Goal: Task Accomplishment & Management: Manage account settings

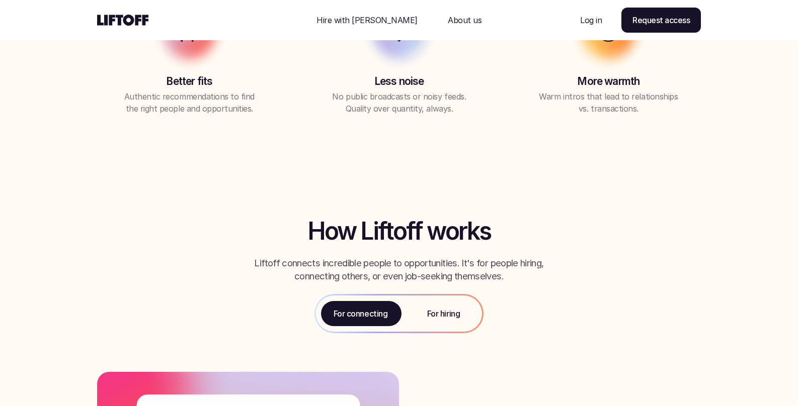
scroll to position [949, 0]
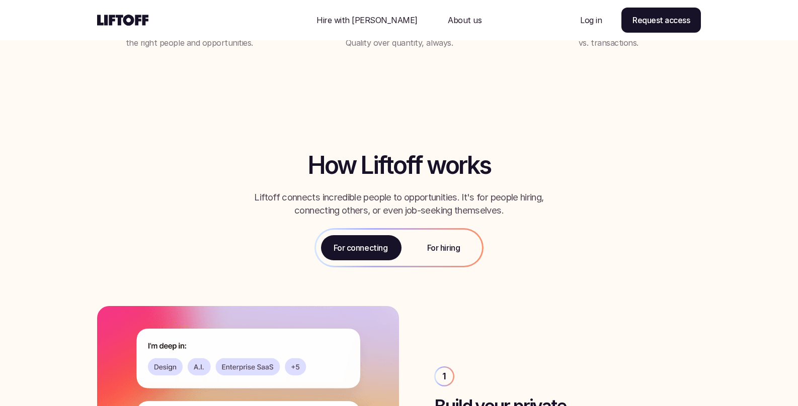
click at [436, 245] on p "For hiring" at bounding box center [443, 248] width 33 height 12
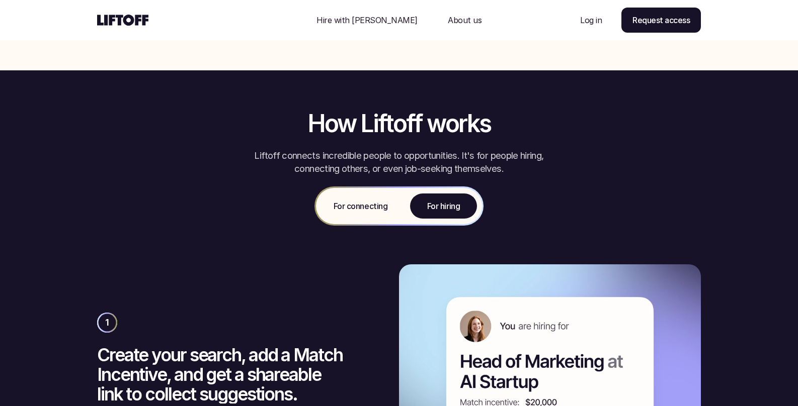
scroll to position [1050, 0]
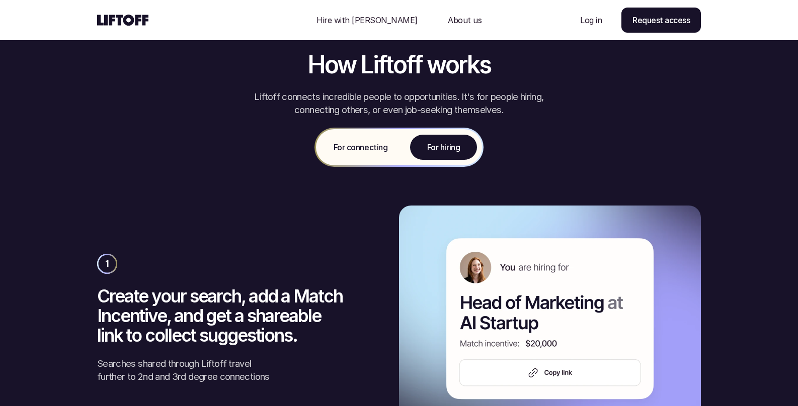
click at [372, 150] on p "For connecting" at bounding box center [360, 147] width 54 height 12
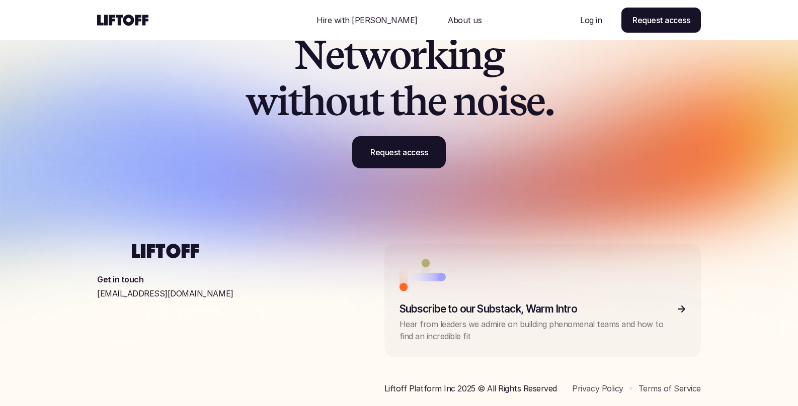
scroll to position [3120, 0]
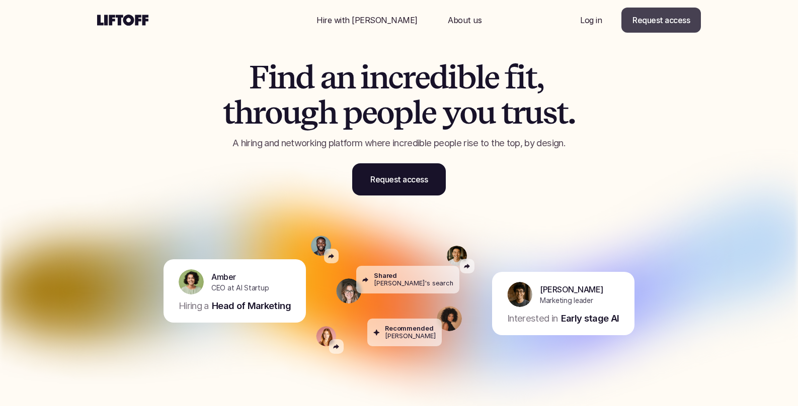
click at [643, 27] on link "Request access" at bounding box center [660, 20] width 79 height 25
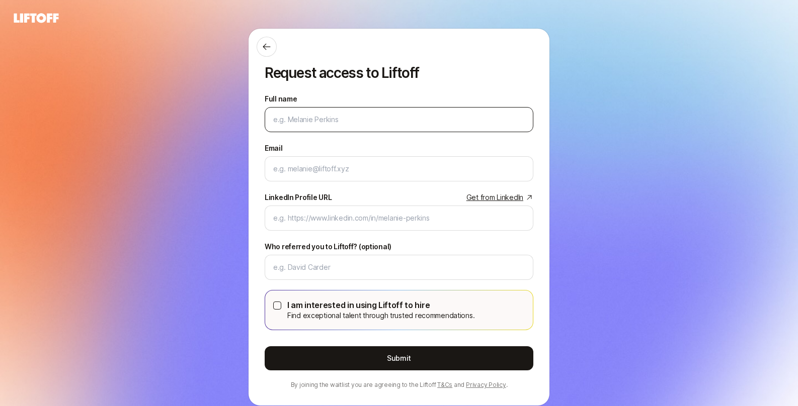
click at [301, 115] on input "Full name" at bounding box center [399, 120] width 252 height 12
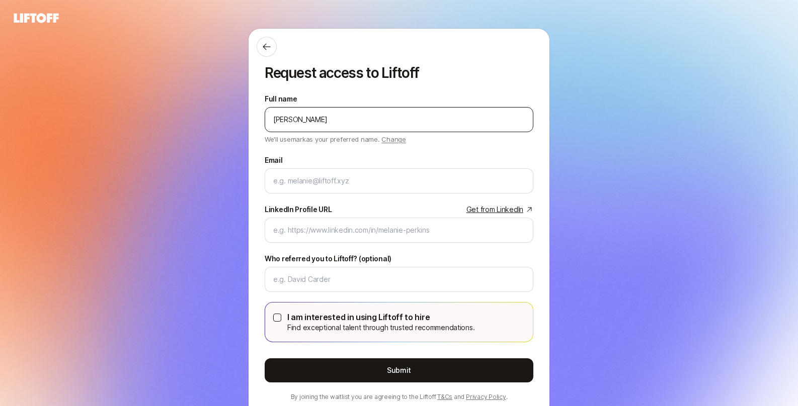
drag, startPoint x: 287, startPoint y: 120, endPoint x: 267, endPoint y: 120, distance: 19.6
click at [267, 120] on div "mark patience" at bounding box center [399, 119] width 269 height 25
type input "Mark patience"
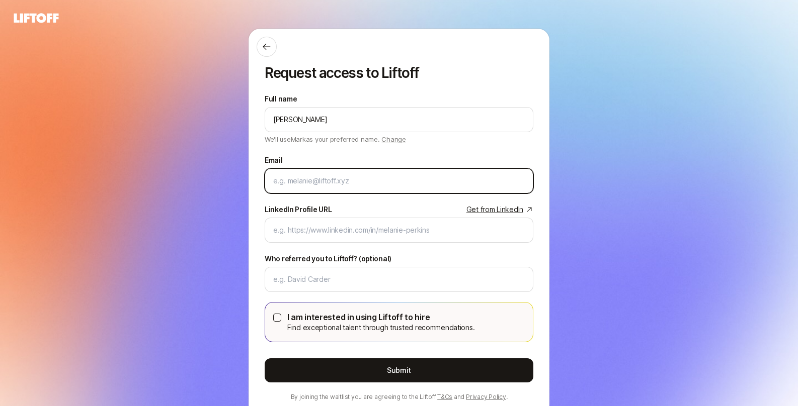
click at [278, 185] on input "Email" at bounding box center [399, 181] width 252 height 12
type input "mark.patience@gmail.com"
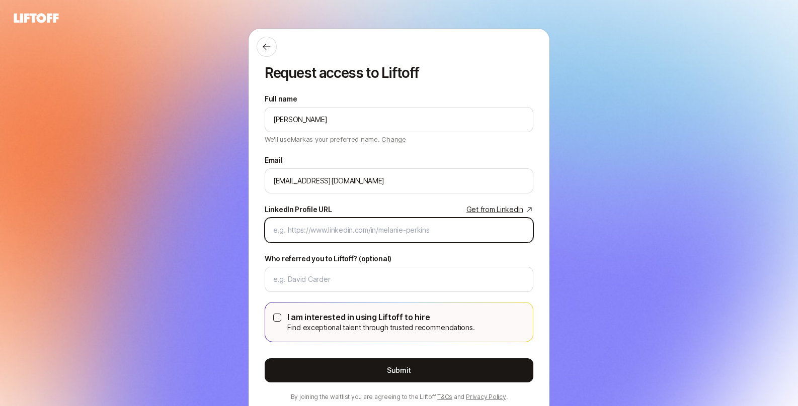
click at [310, 231] on input "LinkedIn Profile URL Get from LinkedIn" at bounding box center [399, 230] width 252 height 12
paste input "https://www.linkedin.com/in/markpatience/"
type input "https://www.linkedin.com/in/markpatience/"
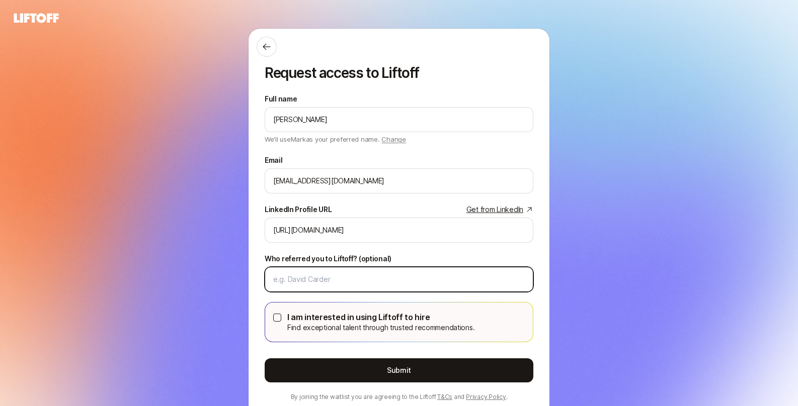
click at [289, 278] on input "Who referred you to Liftoff? (optional)" at bounding box center [399, 280] width 252 height 12
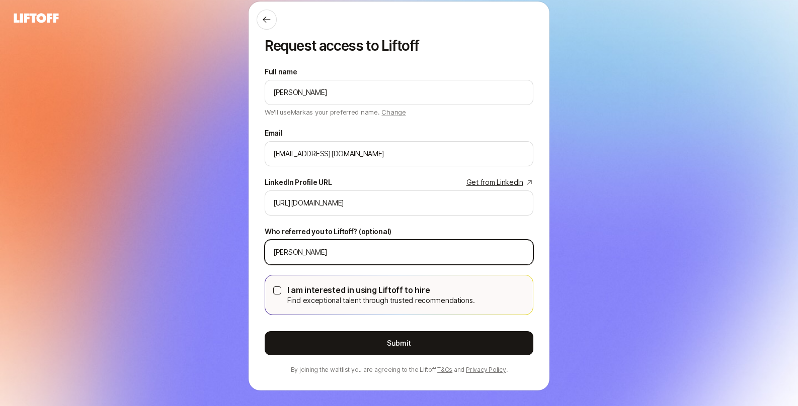
scroll to position [41, 0]
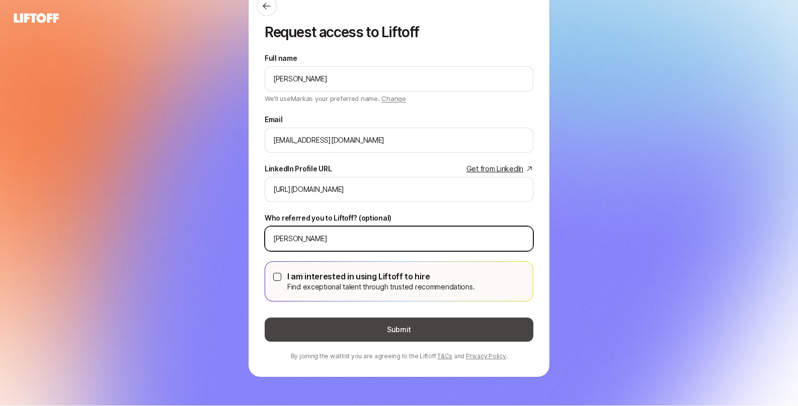
type input "Elenor"
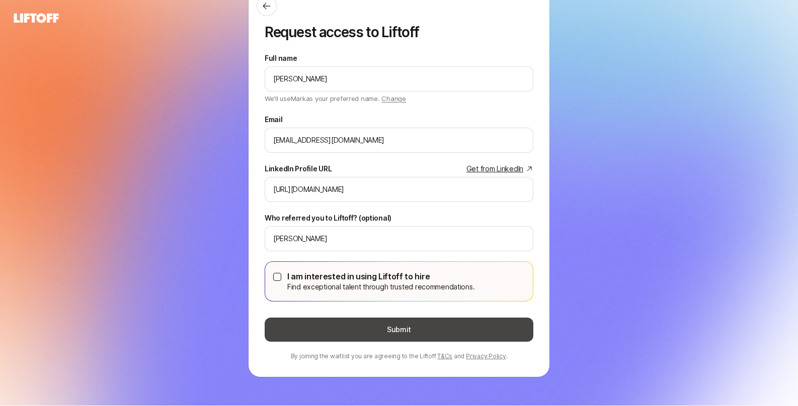
click at [342, 331] on button "Submit" at bounding box center [399, 330] width 269 height 24
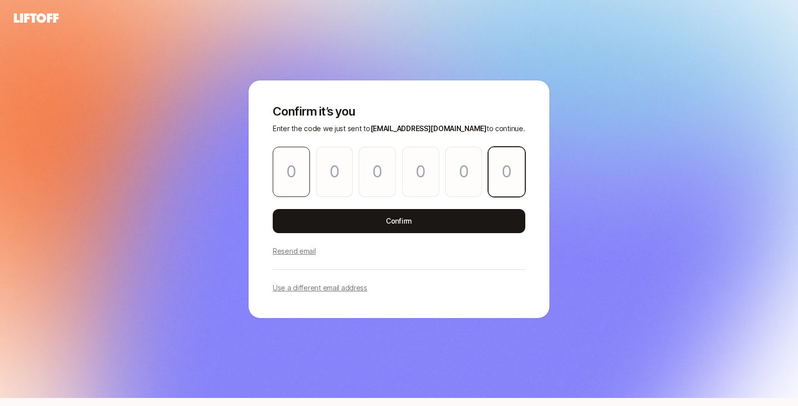
paste input "2"
type input "6"
type input "5"
type input "9"
type input "6"
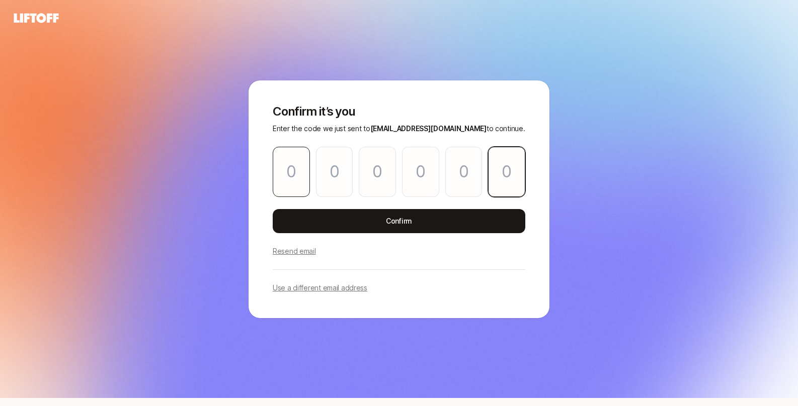
type input "6"
type input "2"
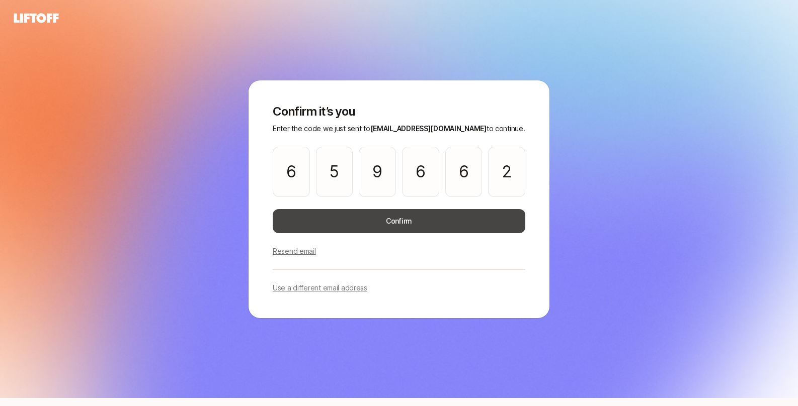
click at [354, 228] on button "Confirm" at bounding box center [399, 221] width 253 height 24
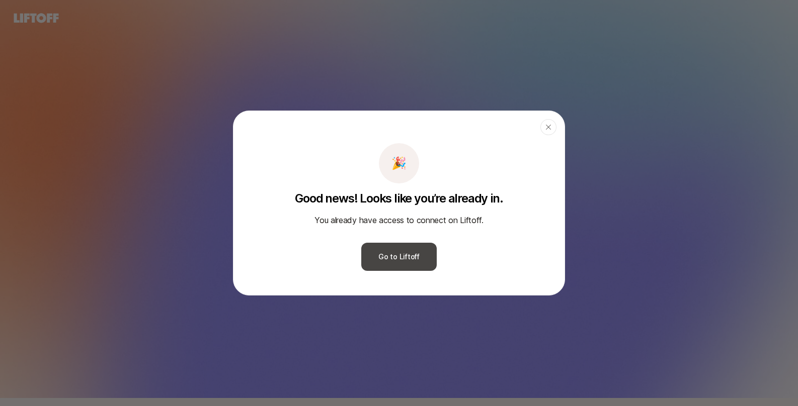
click at [380, 254] on button "Go to Liftoff" at bounding box center [398, 257] width 75 height 28
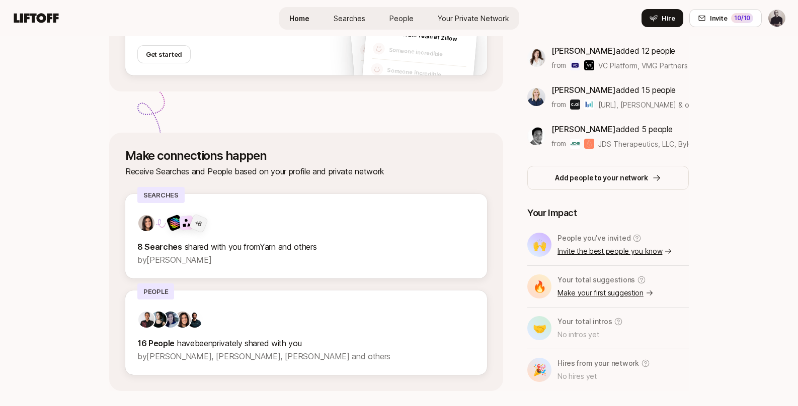
scroll to position [294, 0]
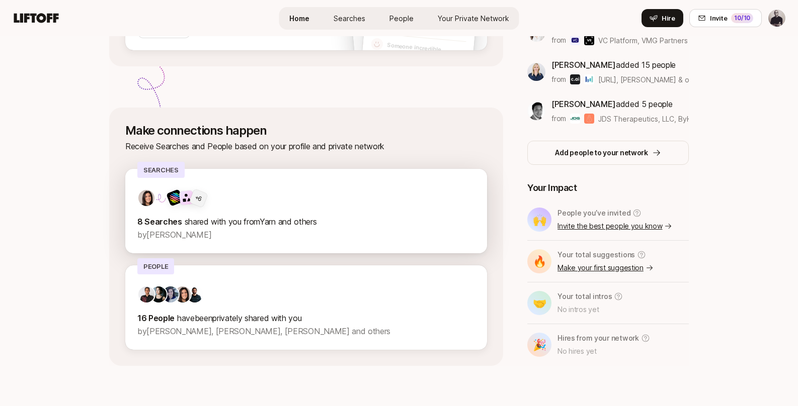
click at [224, 211] on div "+ 6 8 Searches shared with you from Yarn and others by Eleanor Morgan" at bounding box center [306, 215] width 338 height 52
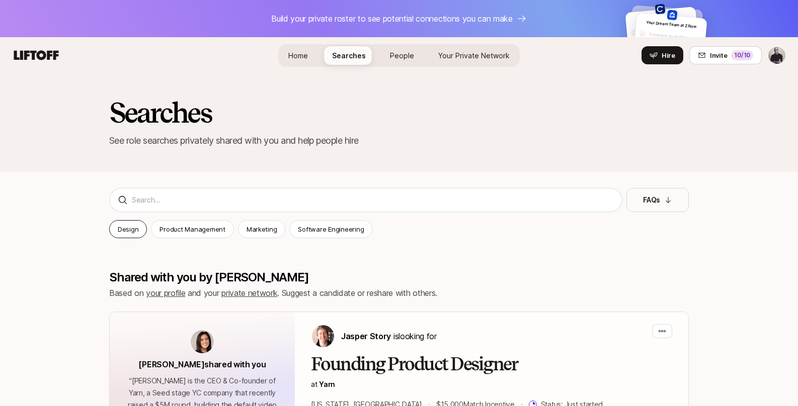
click at [124, 230] on p "Design" at bounding box center [128, 229] width 21 height 10
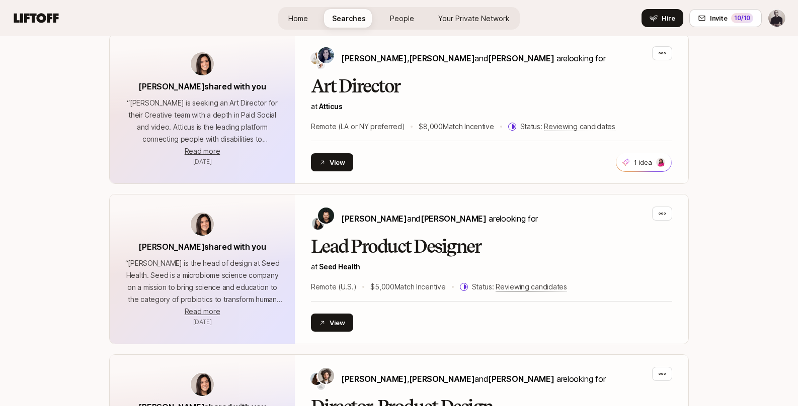
scroll to position [1285, 0]
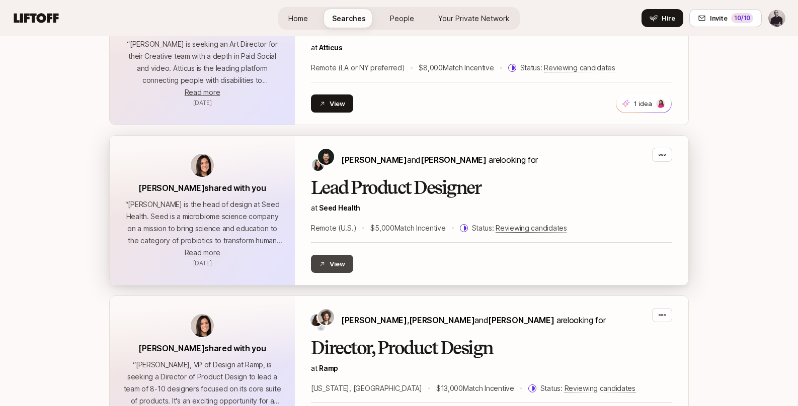
click at [325, 261] on icon at bounding box center [322, 264] width 7 height 7
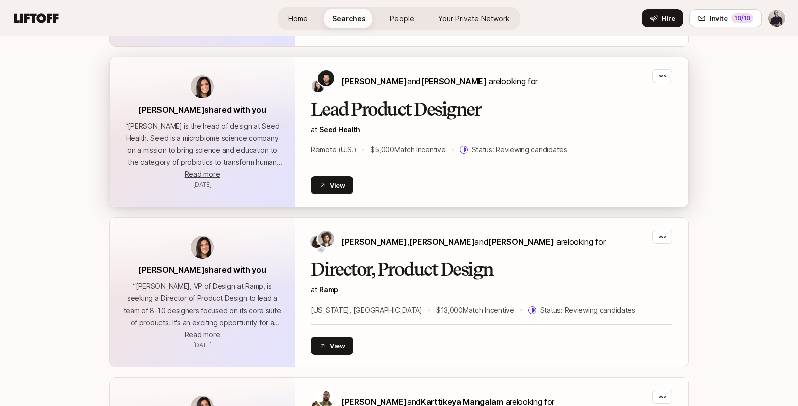
scroll to position [1392, 0]
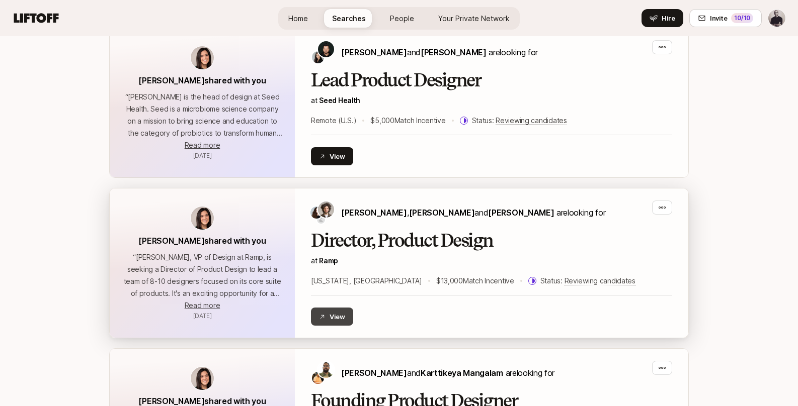
click at [328, 314] on button "View" at bounding box center [332, 317] width 42 height 18
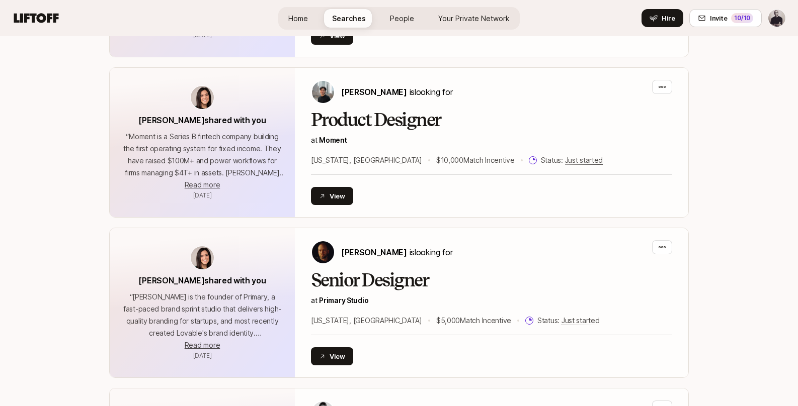
scroll to position [430, 0]
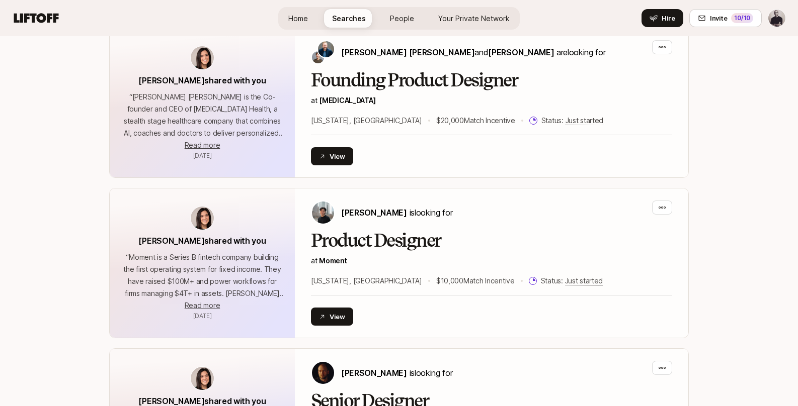
click at [409, 18] on span "People" at bounding box center [402, 18] width 24 height 9
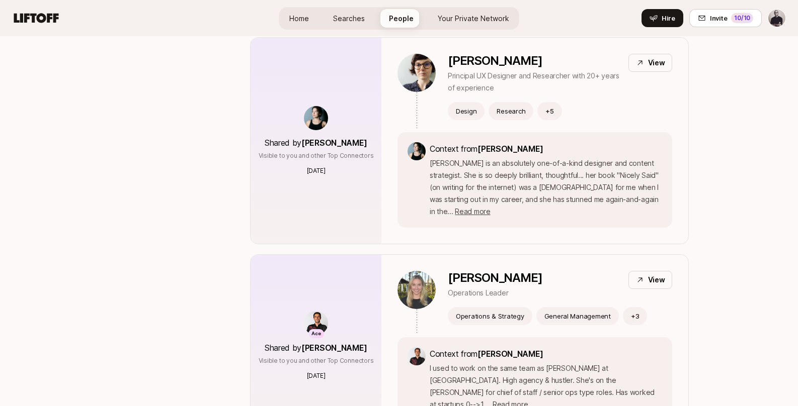
scroll to position [434, 0]
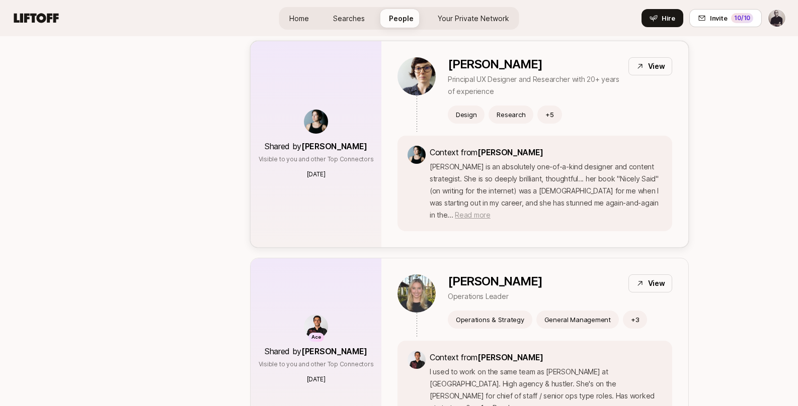
click at [490, 211] on span "Read more" at bounding box center [472, 215] width 35 height 9
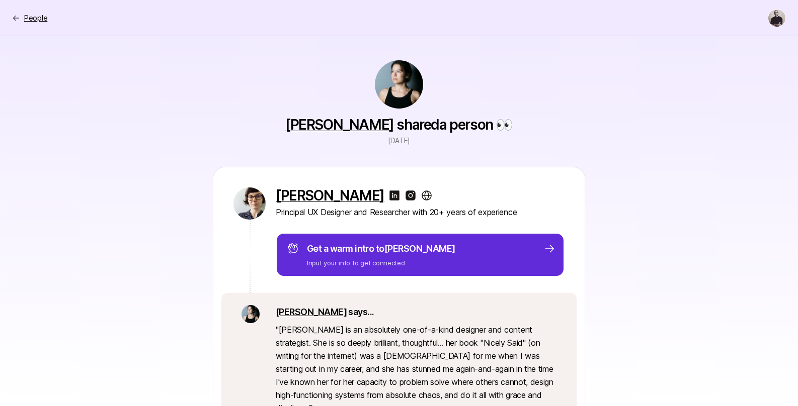
click at [19, 19] on icon at bounding box center [16, 18] width 8 height 8
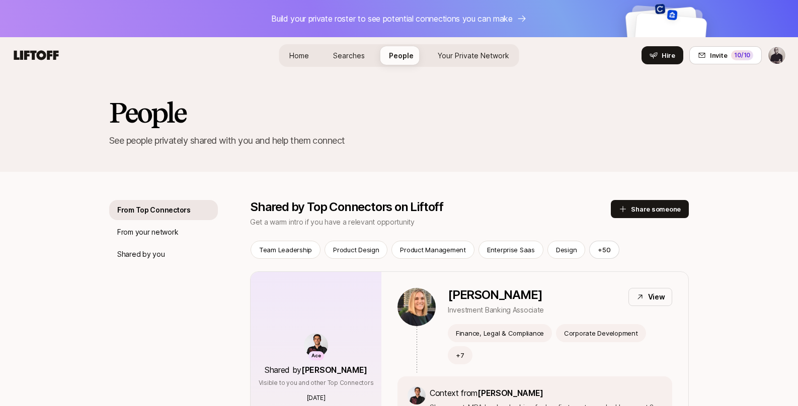
scroll to position [434, 0]
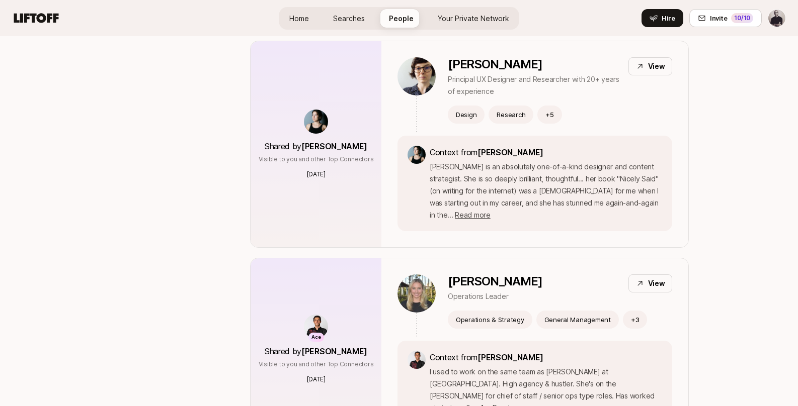
click at [19, 19] on icon at bounding box center [36, 18] width 48 height 14
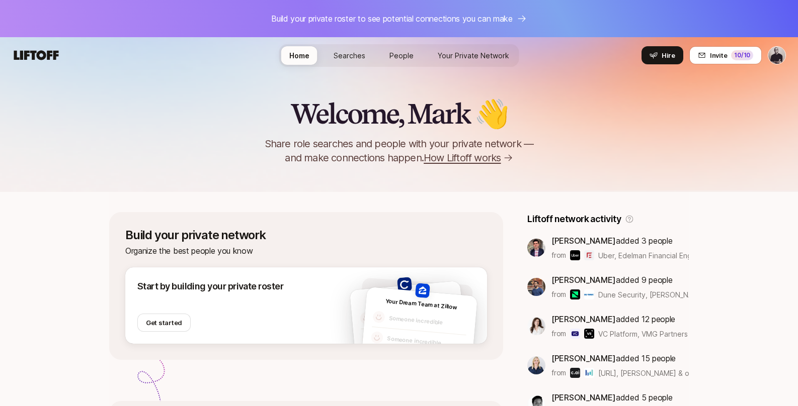
click at [774, 55] on html "Build your private roster to see potential connections you can make Home Search…" at bounding box center [399, 203] width 798 height 406
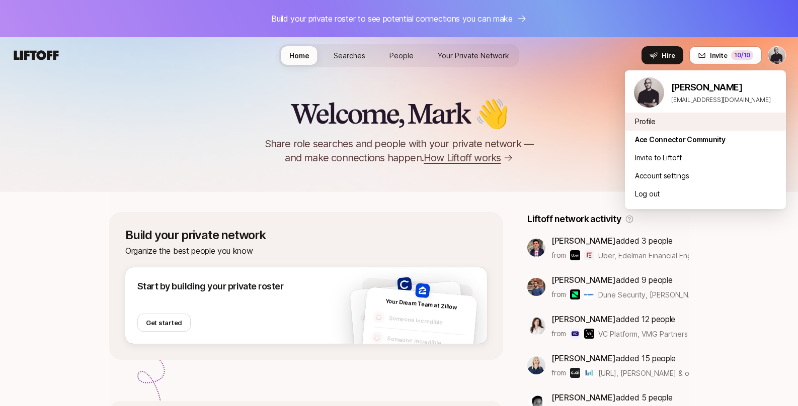
click at [646, 123] on div "Profile" at bounding box center [705, 122] width 161 height 18
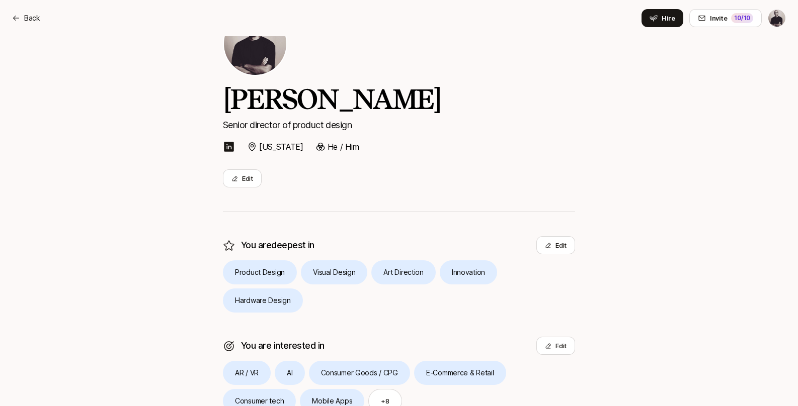
scroll to position [54, 0]
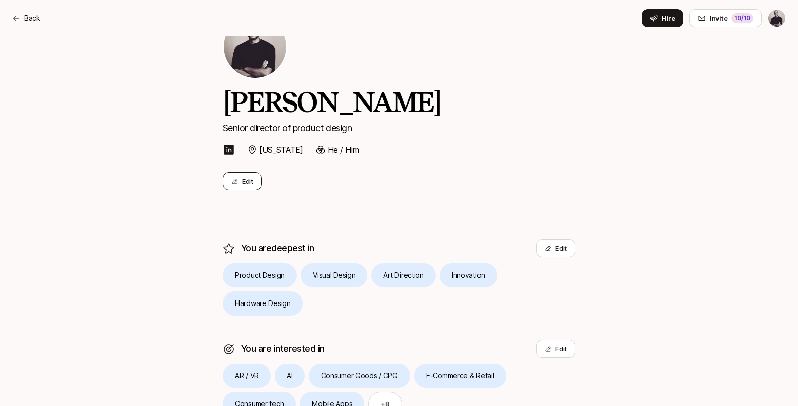
click at [251, 182] on button "Edit" at bounding box center [242, 182] width 39 height 18
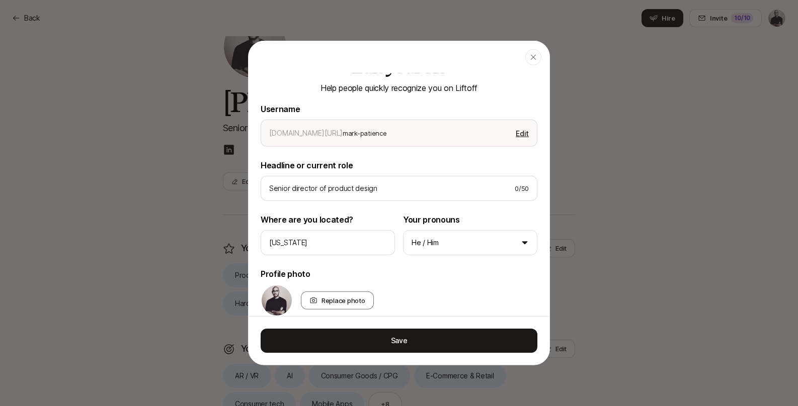
scroll to position [18, 0]
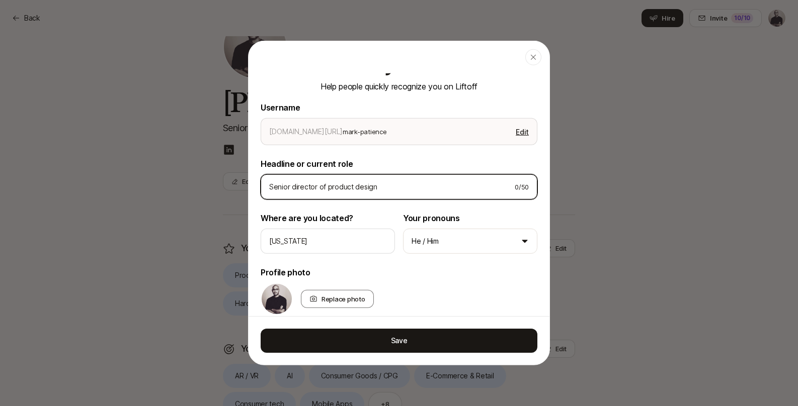
click at [356, 189] on input "Senior director of product design" at bounding box center [387, 187] width 237 height 12
drag, startPoint x: 383, startPoint y: 188, endPoint x: 263, endPoint y: 187, distance: 119.7
click at [263, 187] on div "Senior director of product design 0 / 50" at bounding box center [399, 187] width 277 height 25
click at [405, 190] on input "Senior director of product design" at bounding box center [387, 187] width 237 height 12
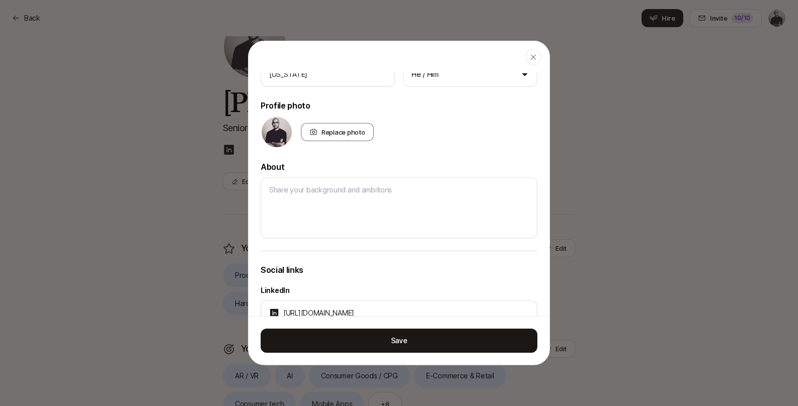
scroll to position [203, 0]
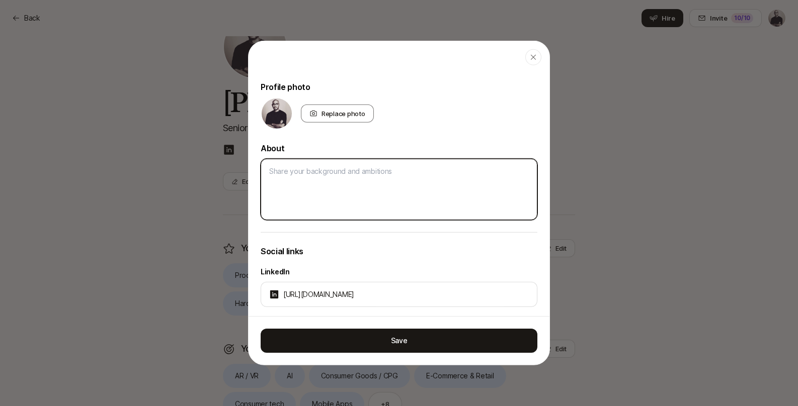
click at [297, 170] on textarea at bounding box center [399, 189] width 277 height 61
paste textarea "Award winning design leader with 20 years experience scaling design organizatio…"
type textarea "Award winning design leader with 20 years experience scaling design organizatio…"
type textarea "x"
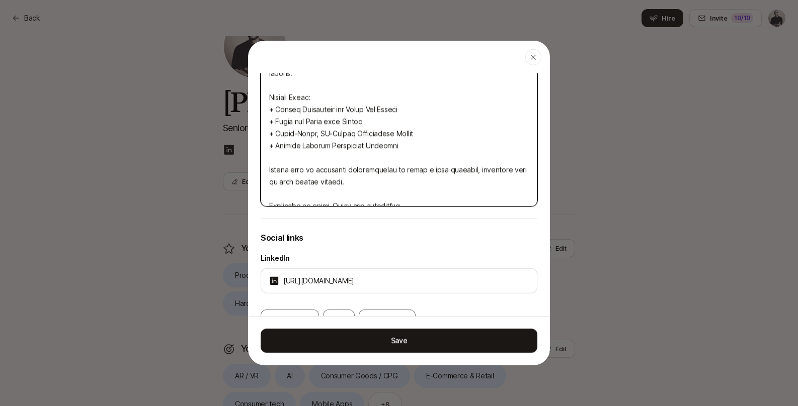
scroll to position [574, 0]
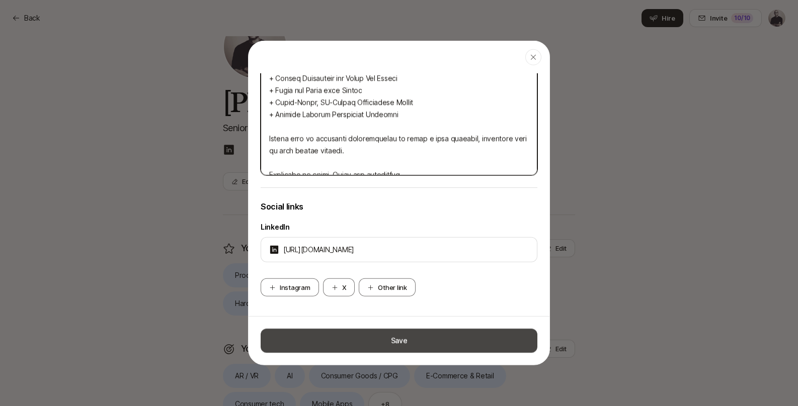
type textarea "Award winning design leader with 20 years experience scaling design organizatio…"
click at [361, 341] on button "Save" at bounding box center [399, 341] width 277 height 24
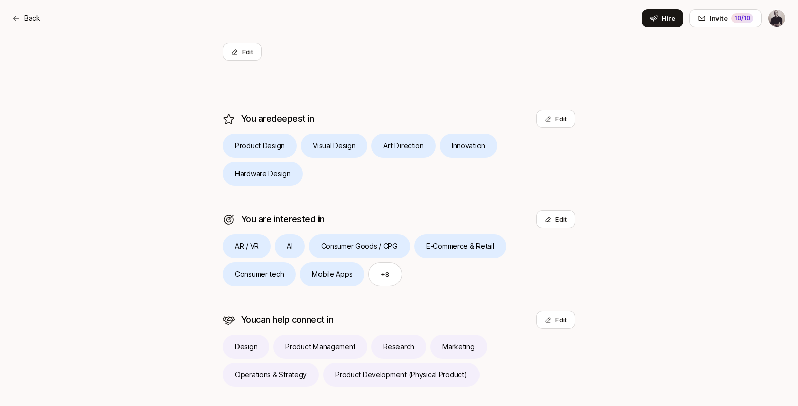
scroll to position [205, 0]
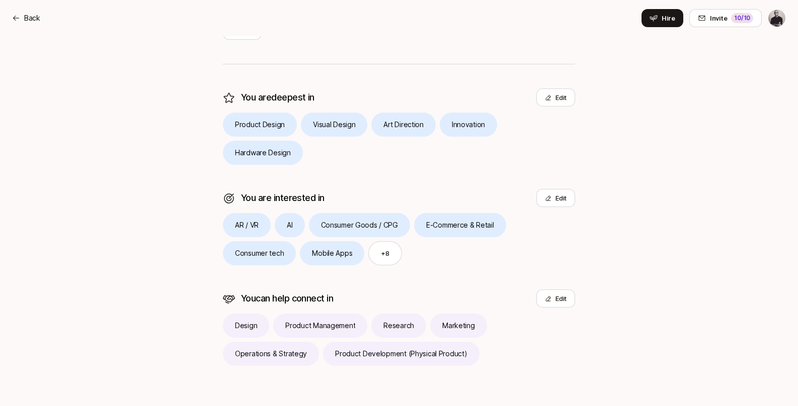
click at [246, 324] on p "Design" at bounding box center [246, 326] width 22 height 12
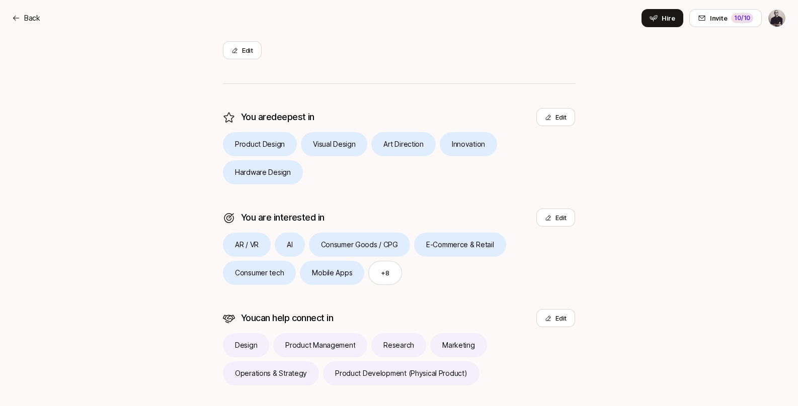
scroll to position [182, 0]
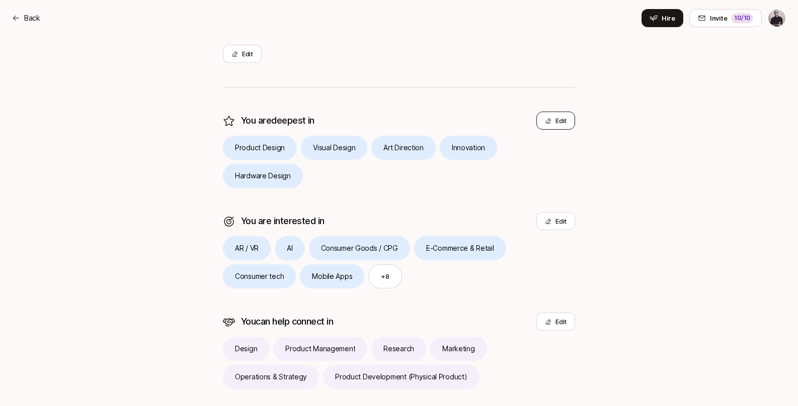
click at [556, 123] on button "Edit" at bounding box center [555, 121] width 39 height 18
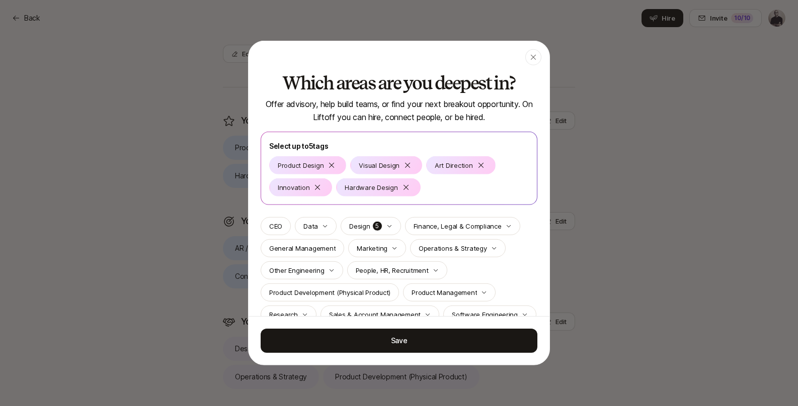
click at [439, 191] on div "Product Design Visual Design Art Direction Innovation Hardware Design" at bounding box center [399, 176] width 260 height 40
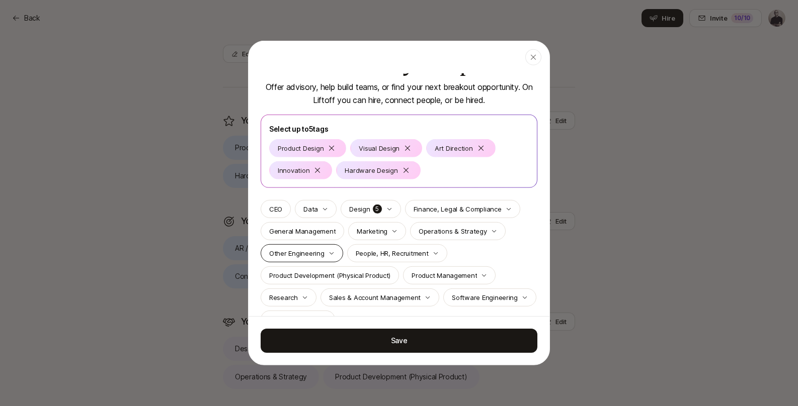
scroll to position [17, 0]
click at [406, 253] on p "People, HR, Recruitment" at bounding box center [392, 254] width 73 height 10
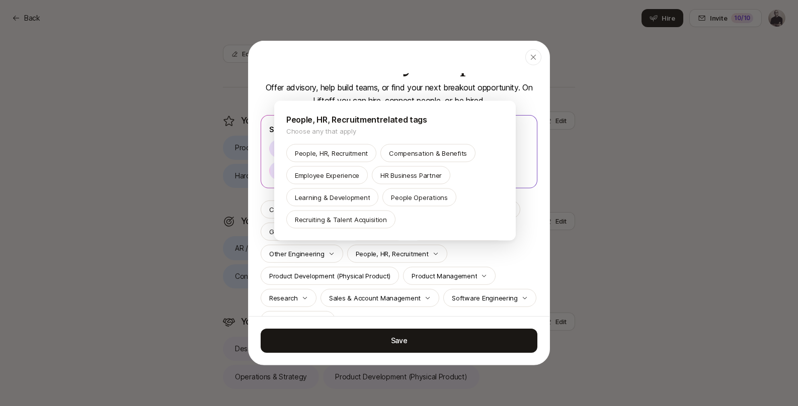
click at [457, 250] on div at bounding box center [399, 203] width 798 height 406
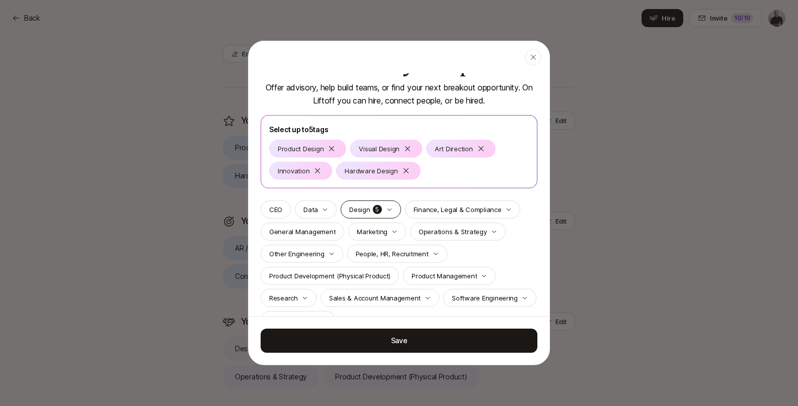
click at [391, 212] on div "Design 5" at bounding box center [371, 210] width 60 height 18
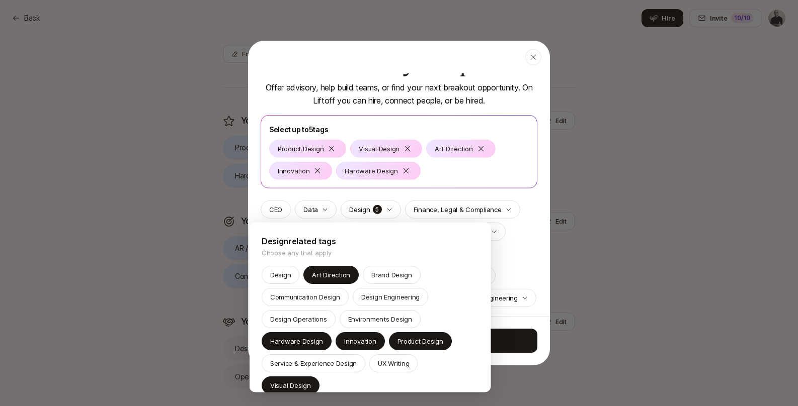
click at [519, 267] on div at bounding box center [399, 203] width 798 height 406
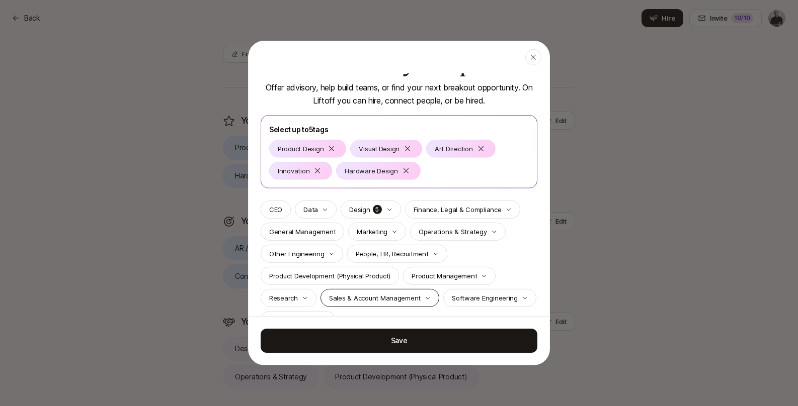
scroll to position [41, 0]
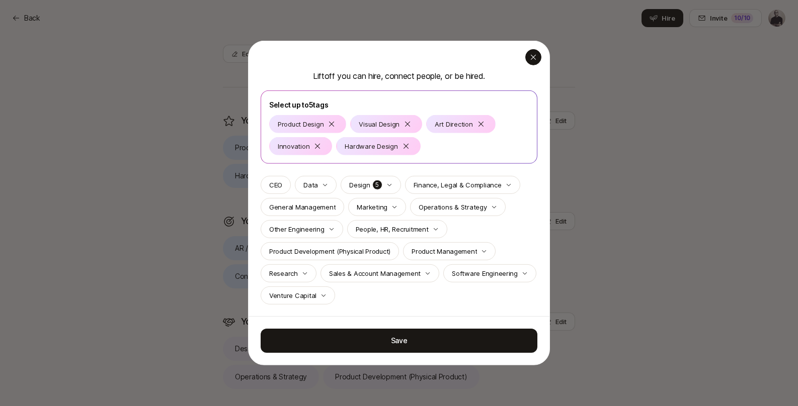
click at [531, 55] on icon "button" at bounding box center [533, 57] width 8 height 8
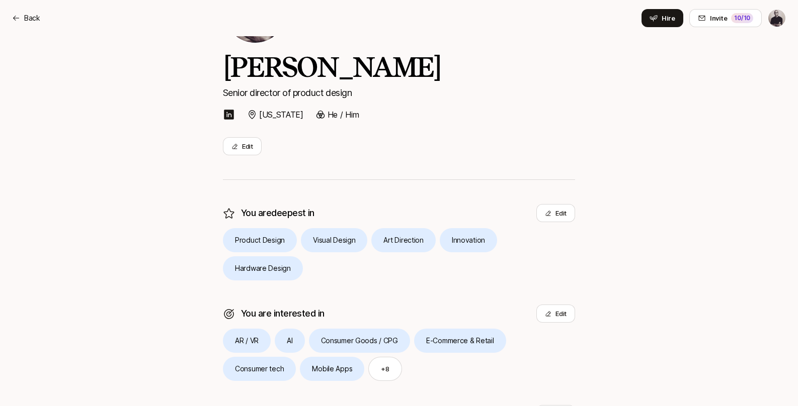
scroll to position [0, 0]
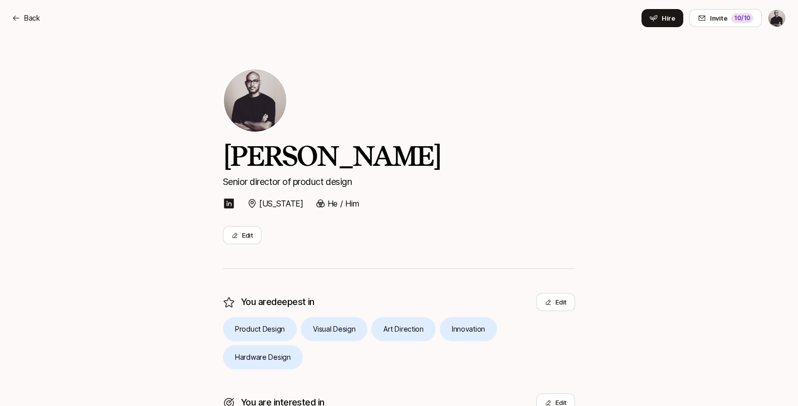
click at [778, 19] on html "Back Hire Invite 10 /10 Back Invite 10 /10 Home Searches People Your Private Ne…" at bounding box center [399, 203] width 798 height 406
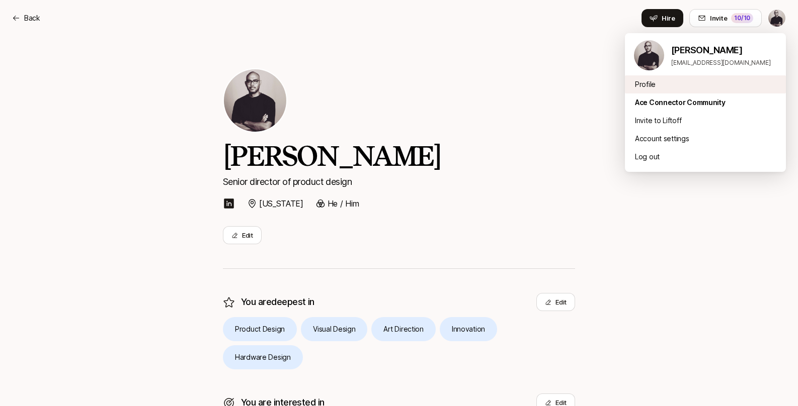
click at [645, 87] on div "Profile" at bounding box center [705, 84] width 161 height 18
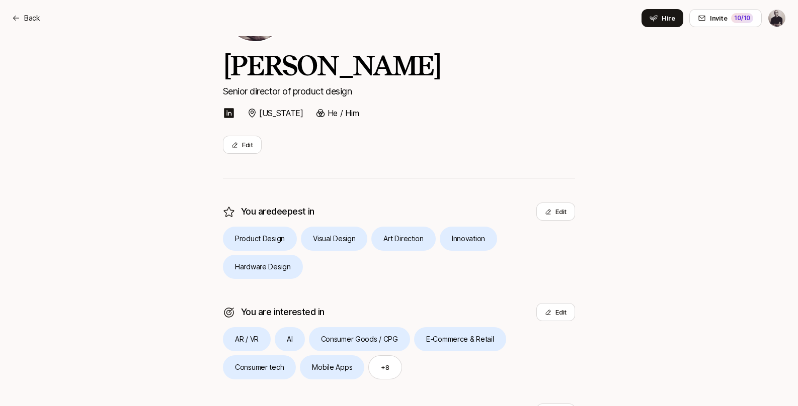
scroll to position [67, 0]
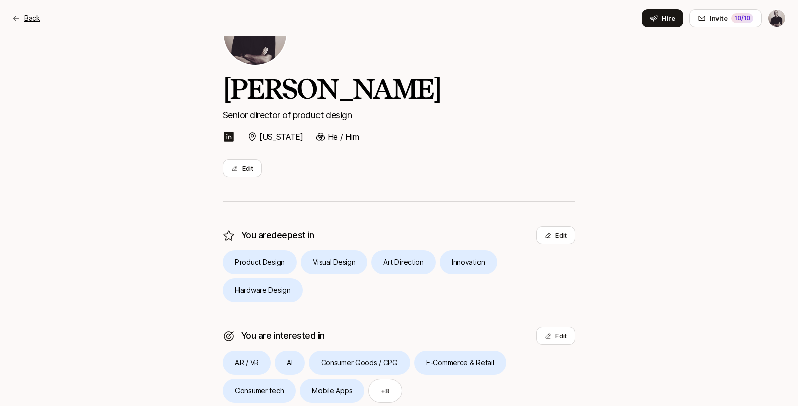
click at [28, 19] on p "Back" at bounding box center [32, 18] width 16 height 12
click at [774, 22] on html "Your Private Network Hire Invite 10 /10 Your Private Network Invite 10 /10 Home…" at bounding box center [399, 136] width 798 height 406
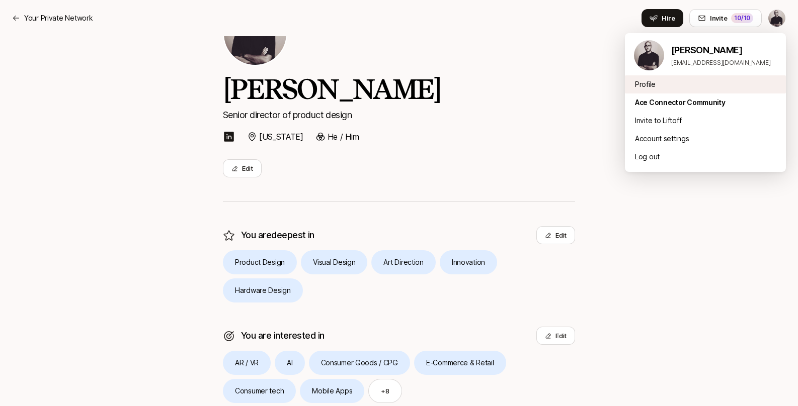
click at [639, 83] on div "Profile" at bounding box center [705, 84] width 161 height 18
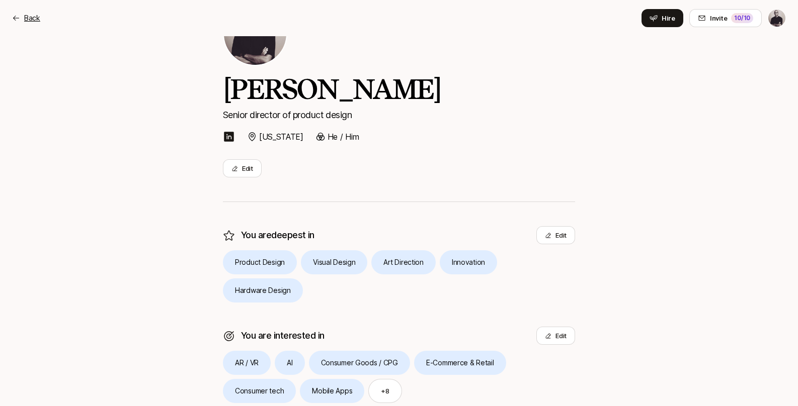
click at [28, 16] on p "Back" at bounding box center [32, 18] width 16 height 12
click at [248, 172] on button "Edit" at bounding box center [242, 168] width 39 height 18
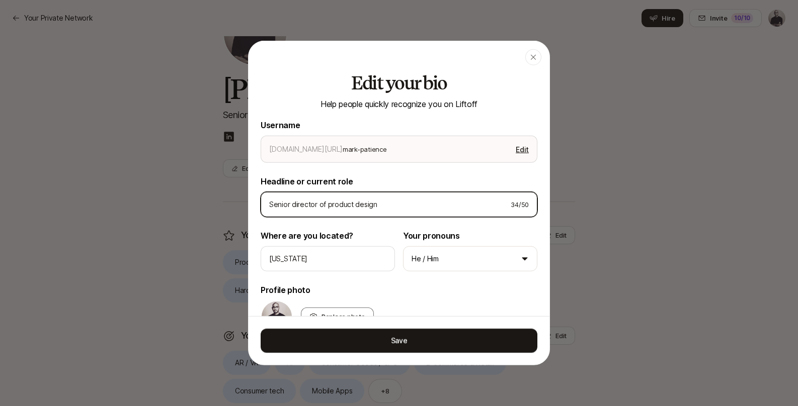
click at [295, 206] on input "Senior director of product design" at bounding box center [385, 205] width 233 height 12
type textarea "x"
type input "Senior irector of product design"
type textarea "x"
type input "Senior Director of product design"
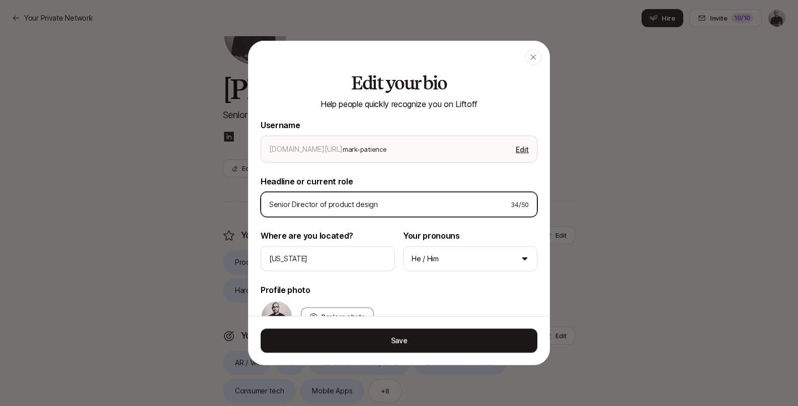
click at [272, 206] on input "Senior Director of product design" at bounding box center [385, 205] width 233 height 12
type textarea "x"
type input "enior Director of product design"
type textarea "x"
type input "Senior Director of product design"
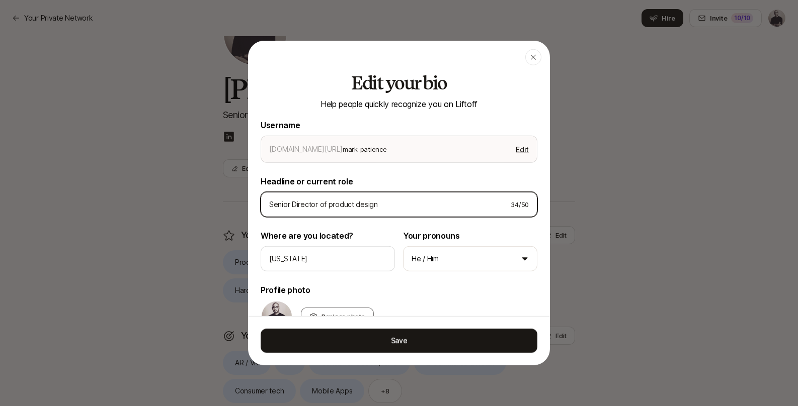
click at [329, 205] on input "Senior Director of product design" at bounding box center [385, 205] width 233 height 12
type textarea "x"
type input "Senior Director of roduct design"
type textarea "x"
type input "Senior Director of Product design"
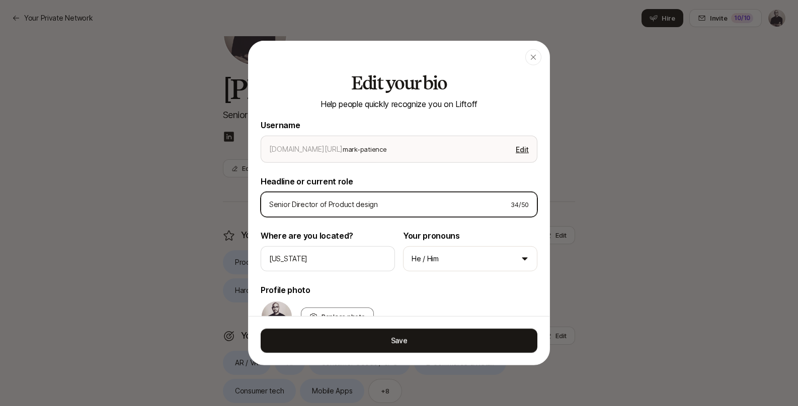
click at [357, 205] on input "Senior Director of Product design" at bounding box center [385, 205] width 233 height 12
type textarea "x"
type input "Senior Director of Product esign"
type textarea "x"
type input "Senior Director of Product Sesign"
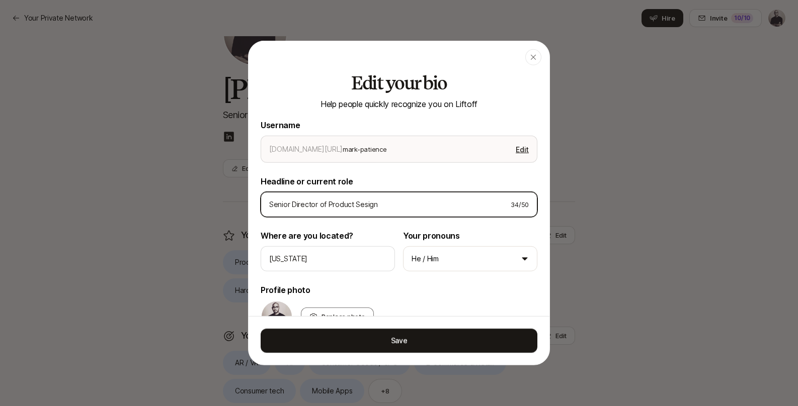
type textarea "x"
type input "Senior Director of Product esign"
type textarea "x"
type input "Senior Director of Product Design"
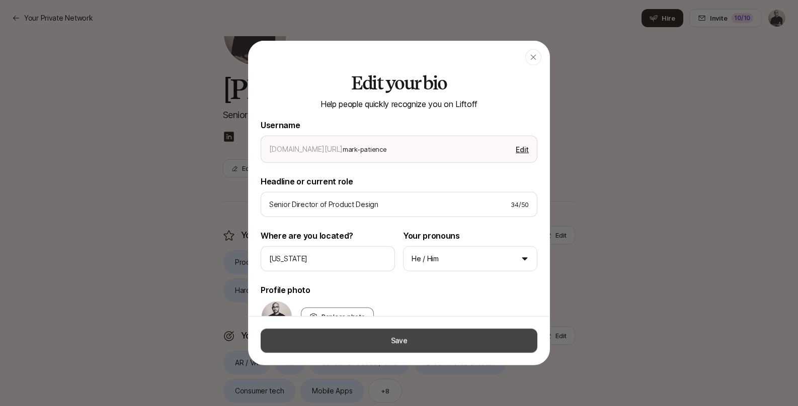
click at [383, 345] on button "Save" at bounding box center [399, 341] width 277 height 24
type textarea "x"
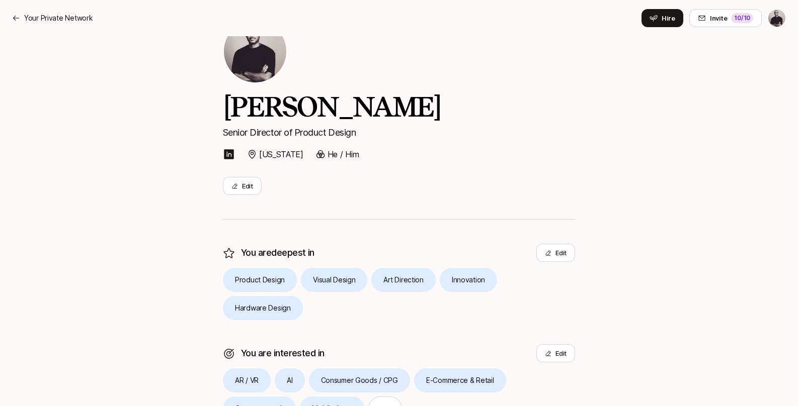
scroll to position [0, 0]
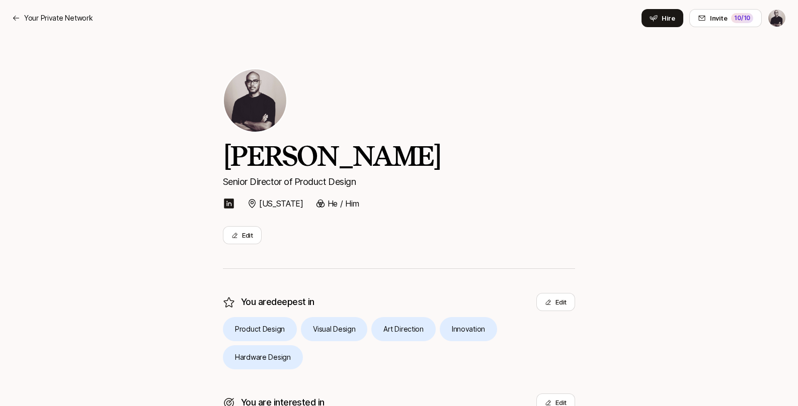
click at [778, 19] on html "Your Private Network Hire Invite 10 /10 Your Private Network Invite 10 /10 Home…" at bounding box center [399, 203] width 798 height 406
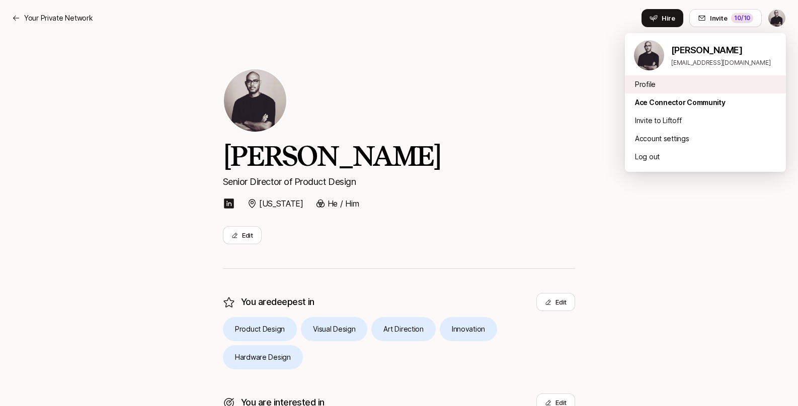
click at [650, 83] on div "Profile" at bounding box center [705, 84] width 161 height 18
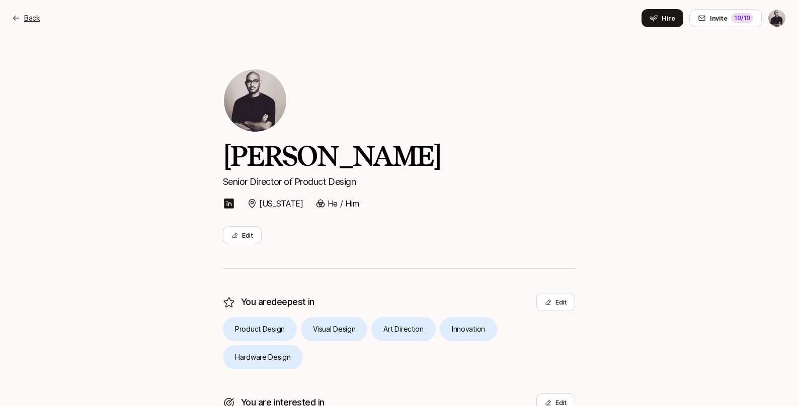
click at [25, 18] on p "Back" at bounding box center [32, 18] width 16 height 12
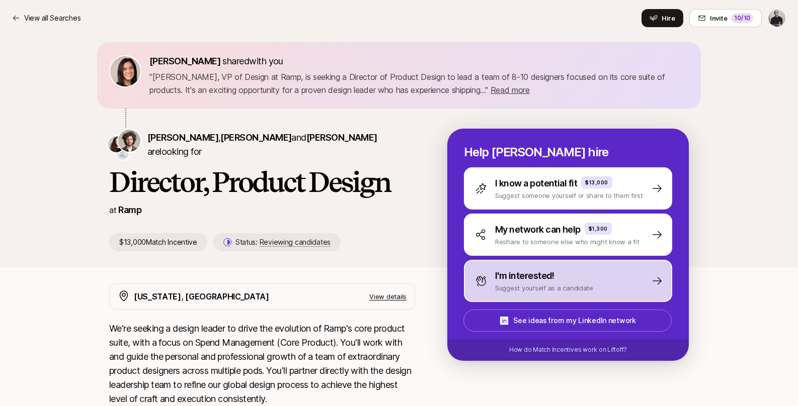
scroll to position [49, 0]
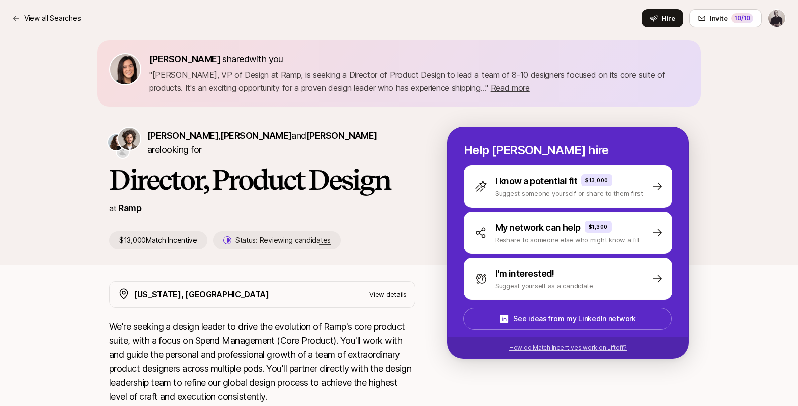
click at [523, 347] on p "How do Match Incentives work on Liftoff?" at bounding box center [568, 348] width 118 height 9
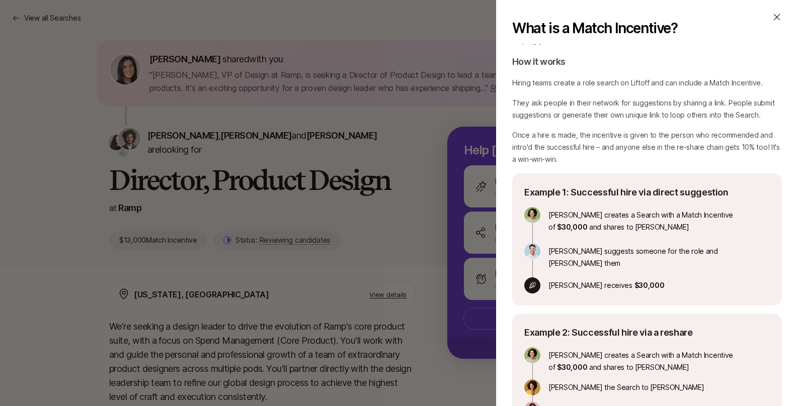
scroll to position [0, 0]
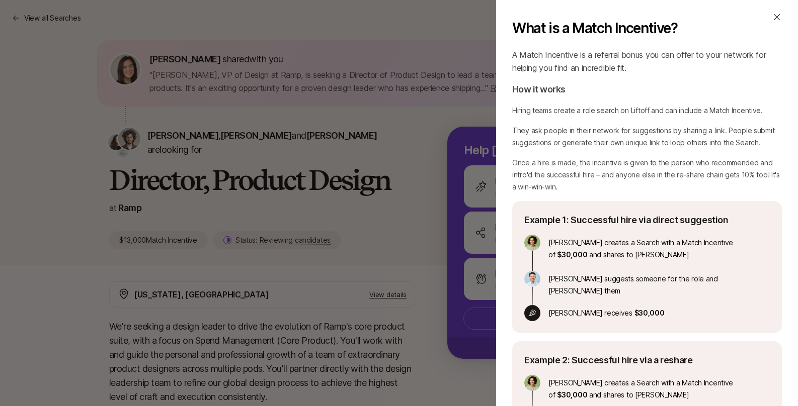
click at [774, 19] on icon at bounding box center [777, 17] width 7 height 7
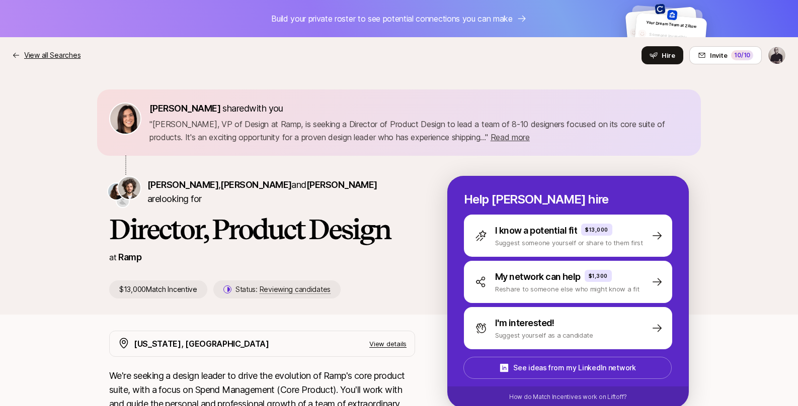
click at [65, 54] on p "View all Searches" at bounding box center [52, 55] width 56 height 12
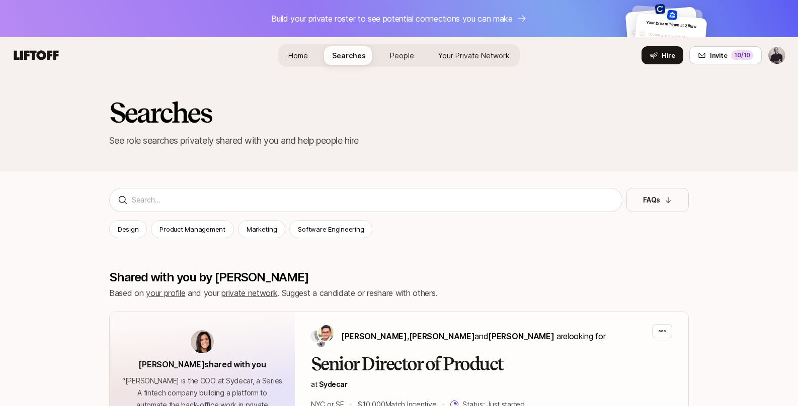
click at [458, 57] on span "Your Private Network" at bounding box center [473, 55] width 71 height 9
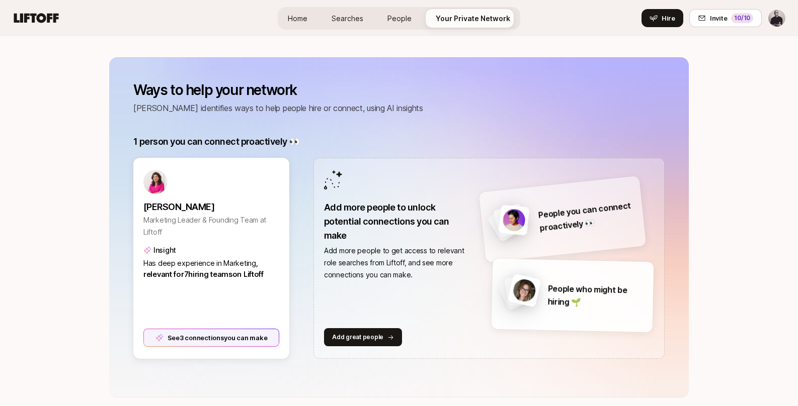
scroll to position [203, 0]
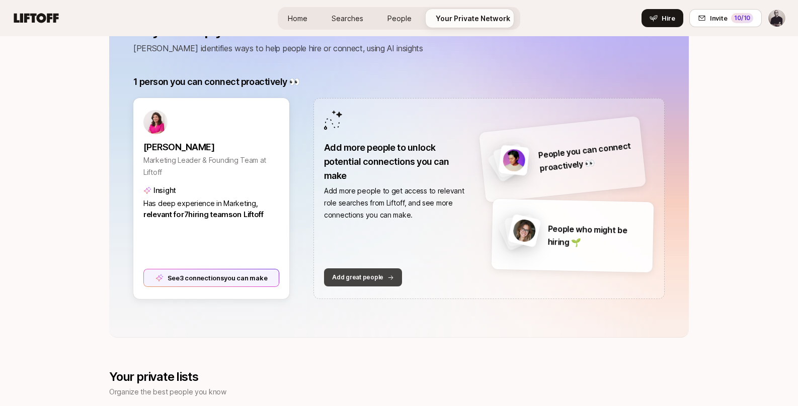
click at [346, 275] on p "Add great people" at bounding box center [357, 277] width 51 height 9
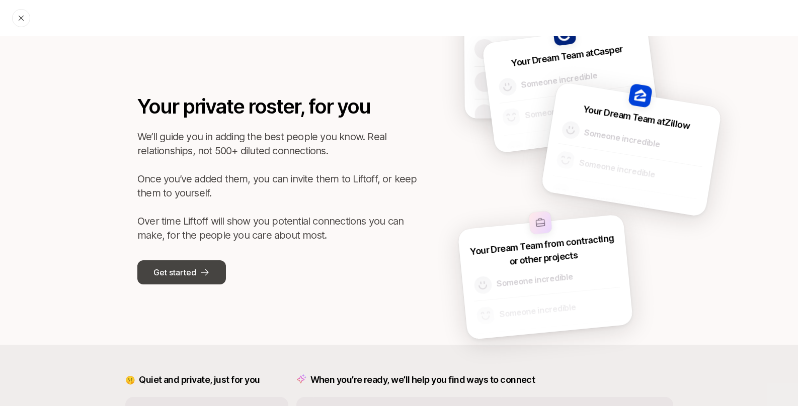
click at [189, 267] on p "Get started" at bounding box center [174, 272] width 42 height 13
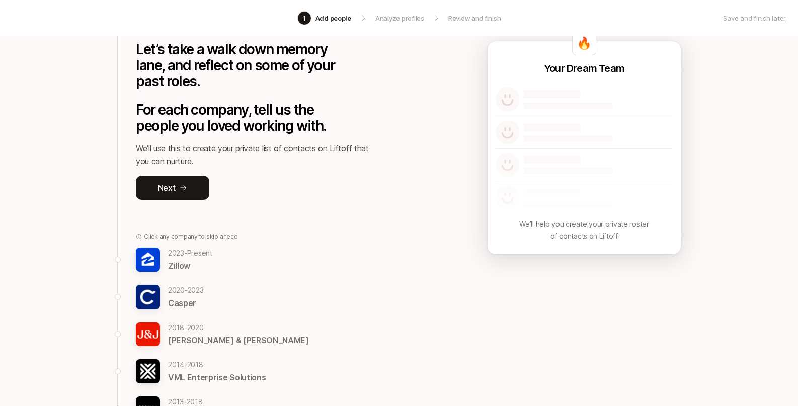
scroll to position [83, 0]
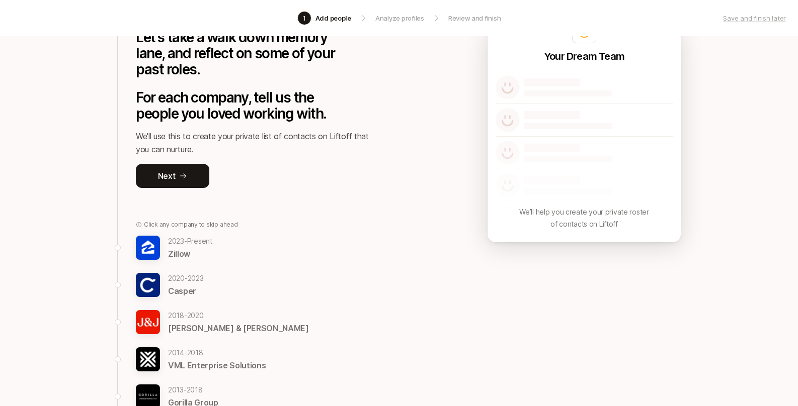
click at [158, 248] on img at bounding box center [148, 248] width 24 height 24
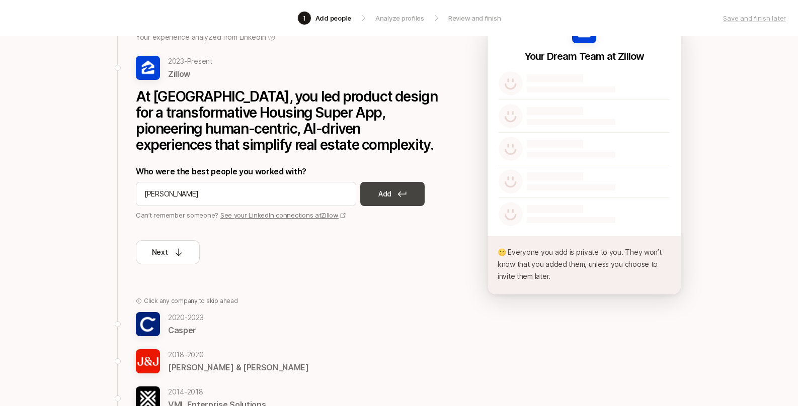
type input "Stephen Swisher"
click at [395, 195] on button "Add" at bounding box center [392, 194] width 64 height 24
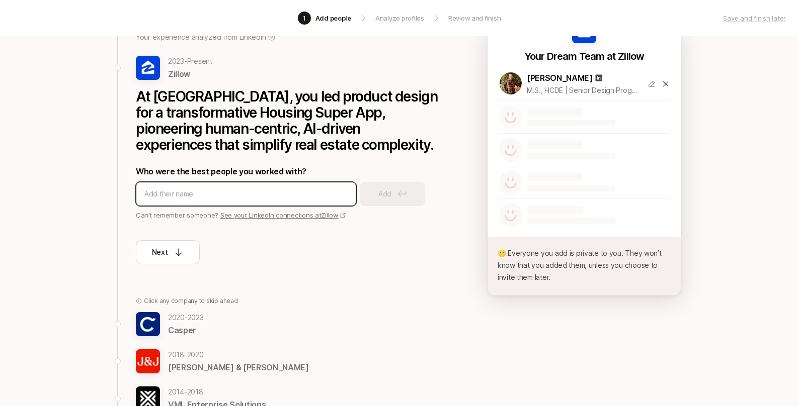
click at [159, 195] on input at bounding box center [245, 194] width 203 height 12
type input "A"
type input "Amanda George"
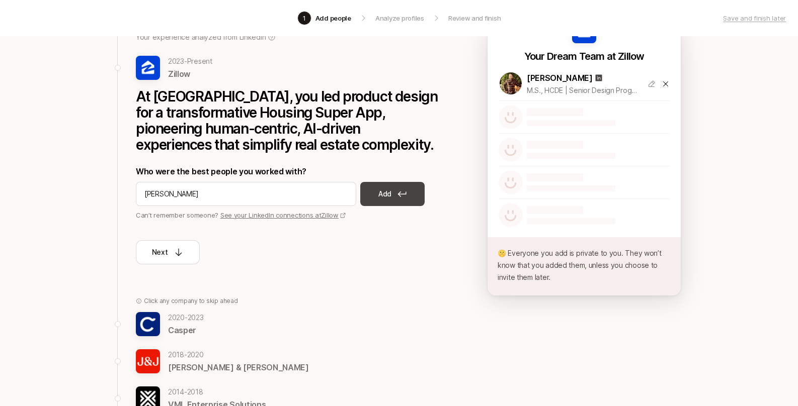
click at [383, 195] on p "Add" at bounding box center [384, 194] width 13 height 12
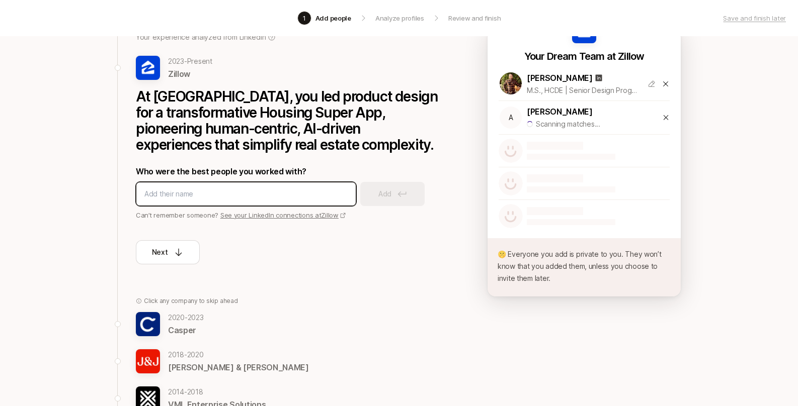
click at [264, 195] on input at bounding box center [245, 194] width 203 height 12
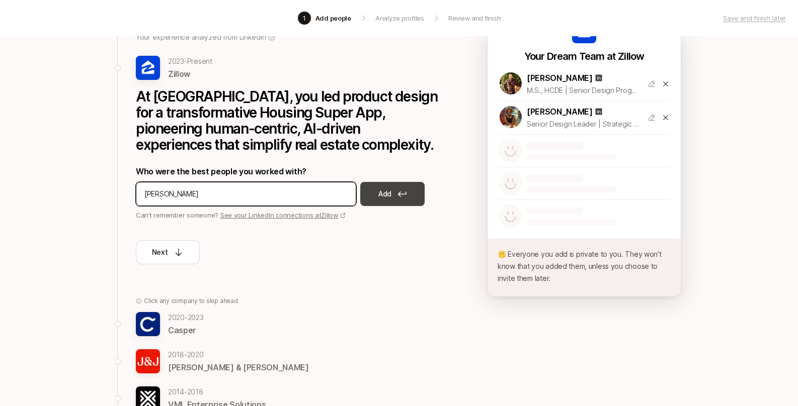
type input "Prasad Patil"
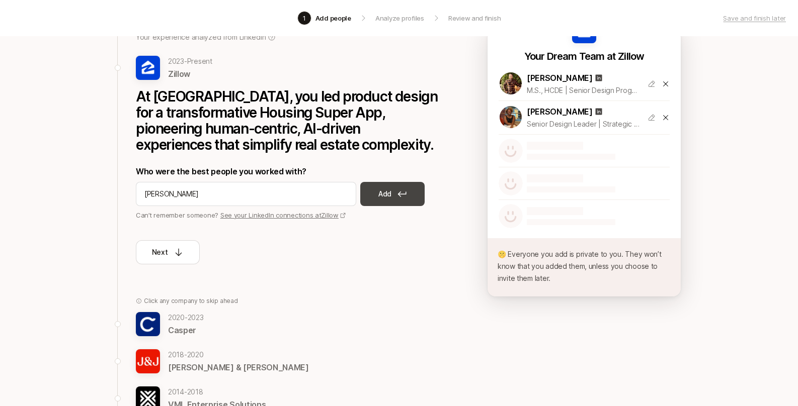
click at [377, 197] on button "Add" at bounding box center [392, 194] width 64 height 24
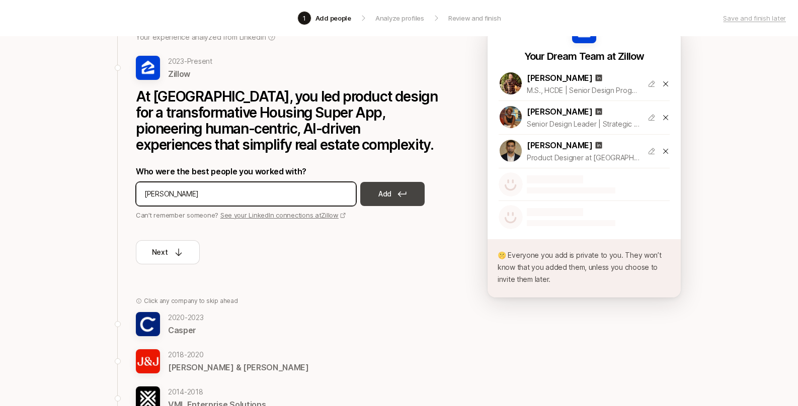
type input "Joven Matias"
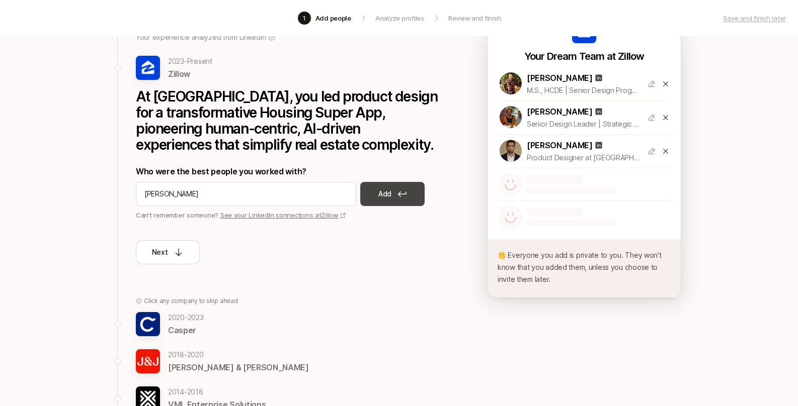
click at [379, 189] on p "Add" at bounding box center [384, 194] width 13 height 12
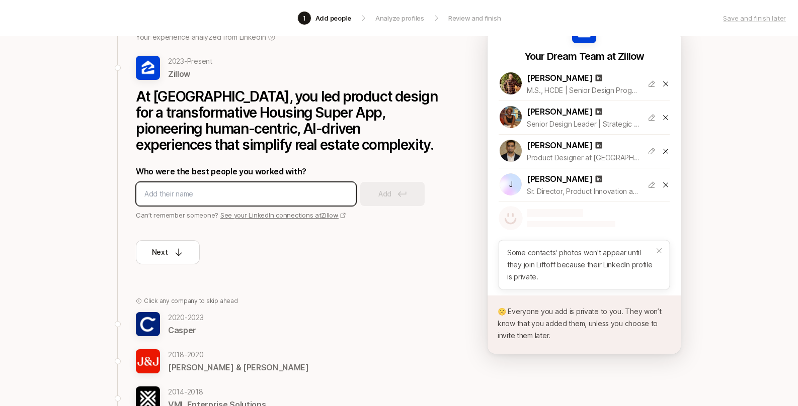
click at [251, 195] on input at bounding box center [245, 194] width 203 height 12
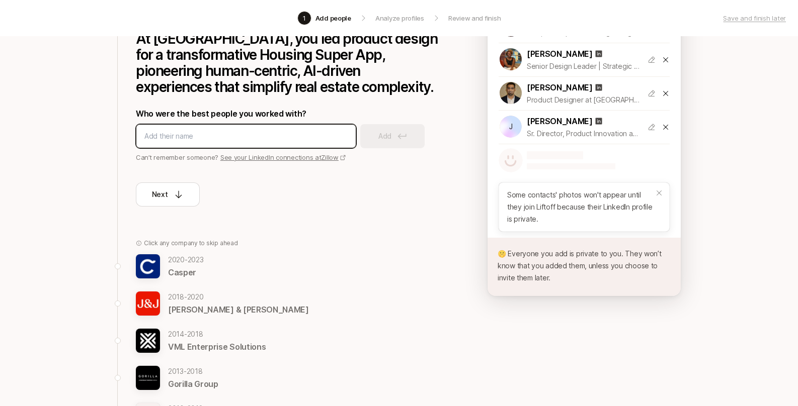
scroll to position [147, 0]
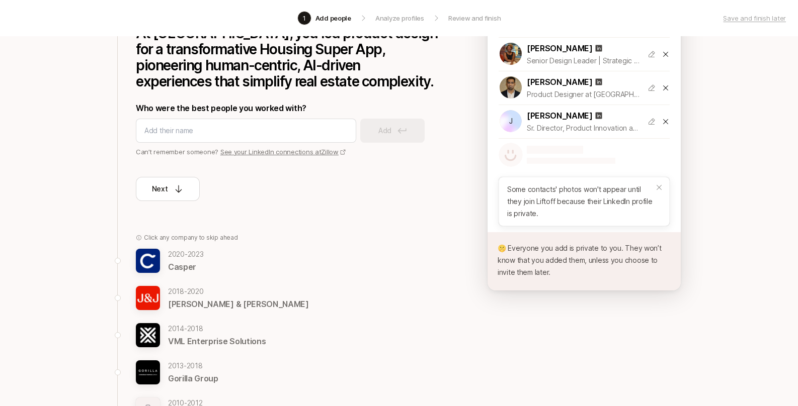
click at [146, 302] on img at bounding box center [148, 298] width 24 height 24
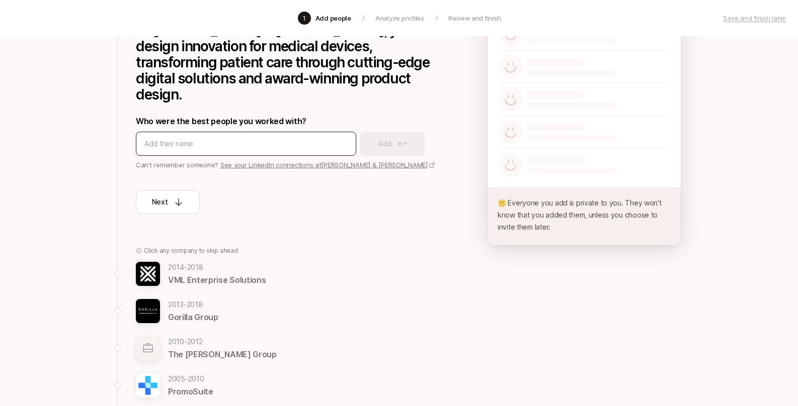
click at [164, 138] on input at bounding box center [245, 144] width 203 height 12
type input "C"
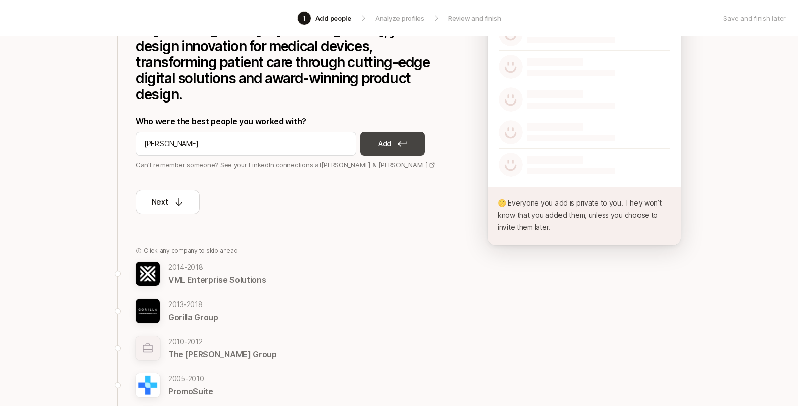
type input "Katrina Corcoran"
click at [378, 132] on button "Add" at bounding box center [392, 144] width 64 height 24
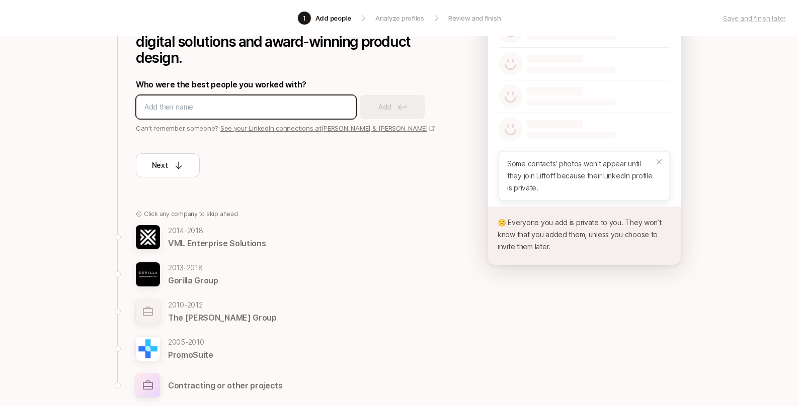
scroll to position [148, 0]
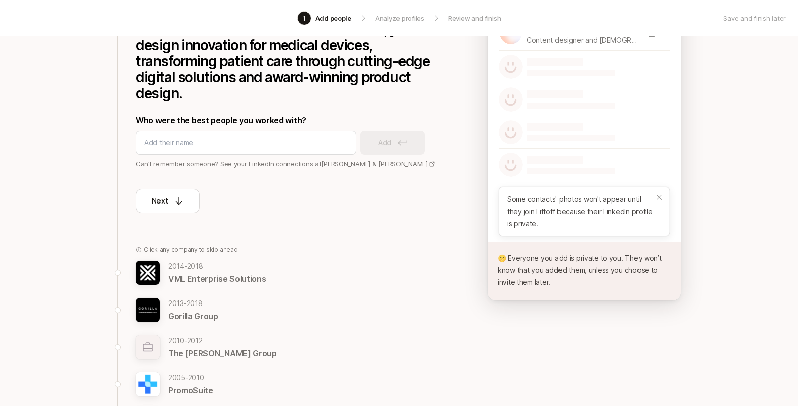
click at [174, 310] on p "Gorilla Group" at bounding box center [193, 316] width 50 height 13
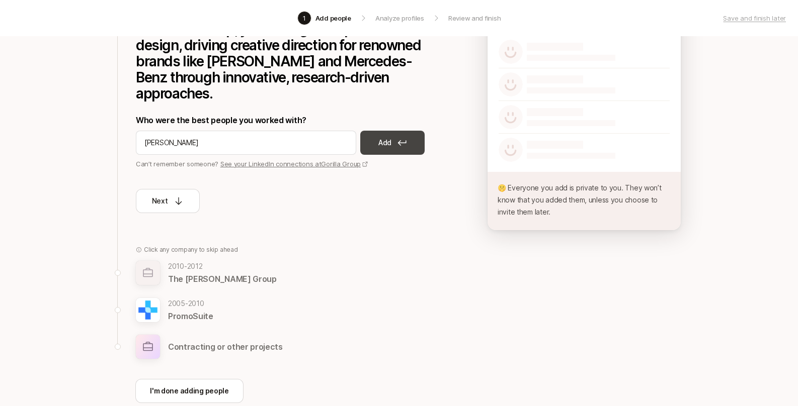
type input "Adam murphy"
click at [379, 138] on p "Add" at bounding box center [384, 143] width 13 height 12
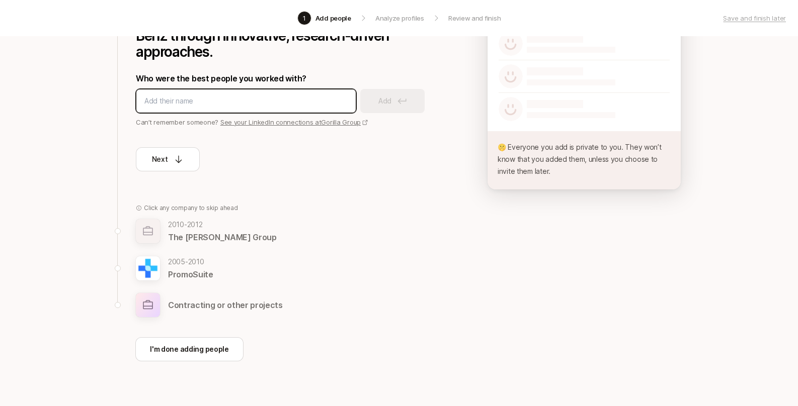
scroll to position [187, 0]
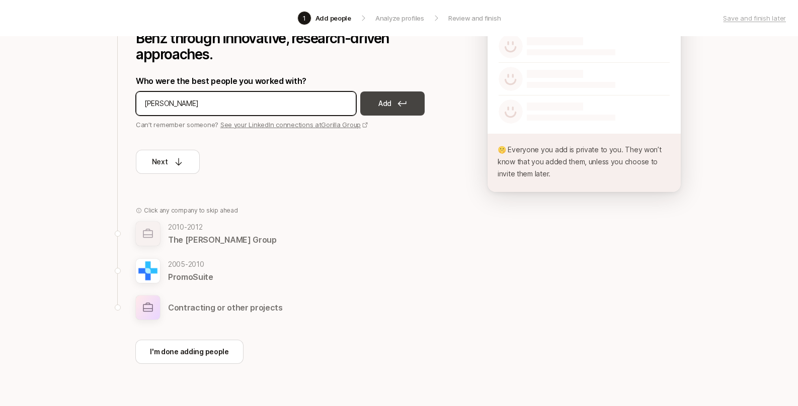
type input "Doug Garafalo"
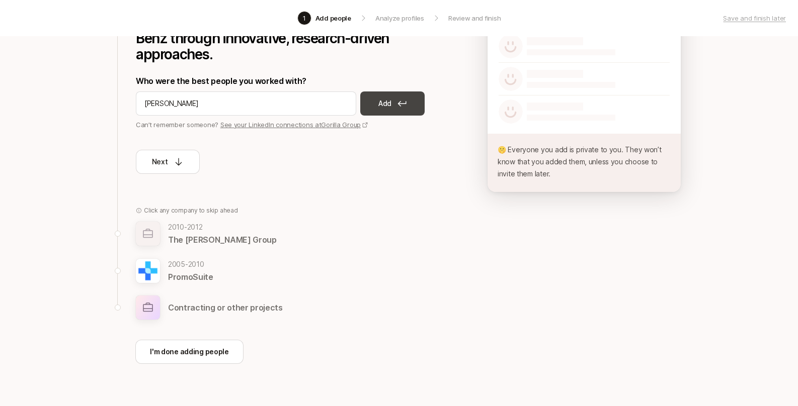
click at [389, 106] on p "Add" at bounding box center [384, 104] width 13 height 12
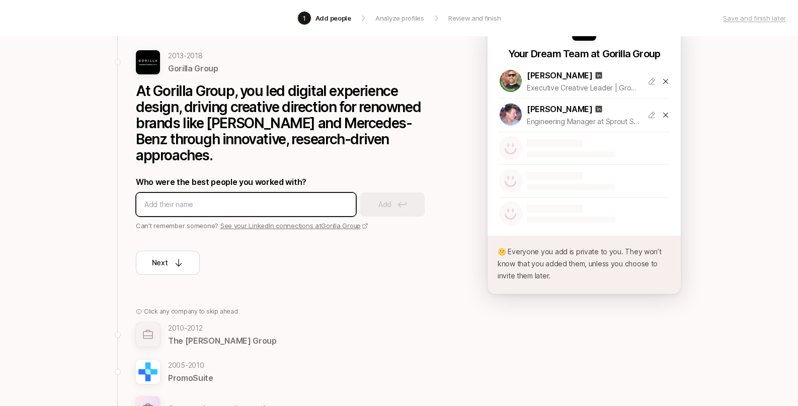
scroll to position [209, 0]
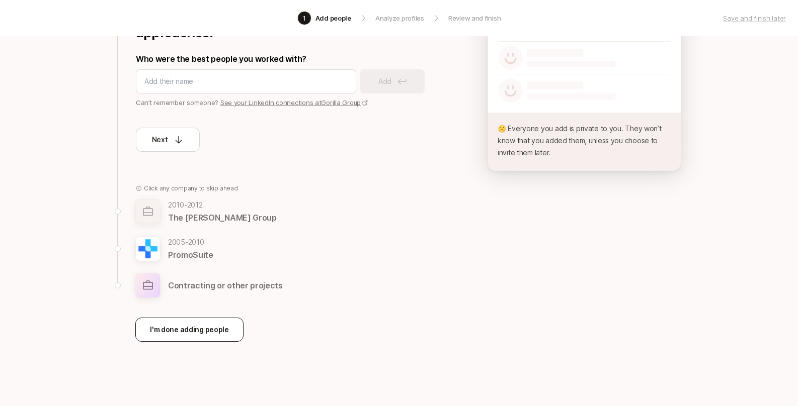
click at [155, 334] on p "I'm done adding people" at bounding box center [189, 330] width 79 height 12
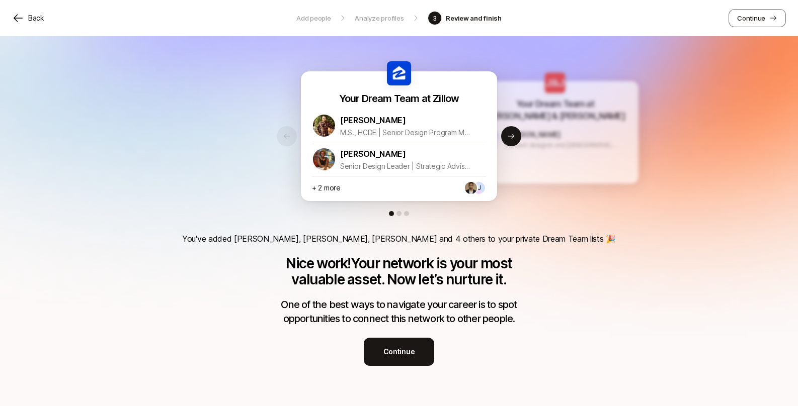
click at [34, 18] on p "Back" at bounding box center [36, 18] width 16 height 12
